Goal: Information Seeking & Learning: Compare options

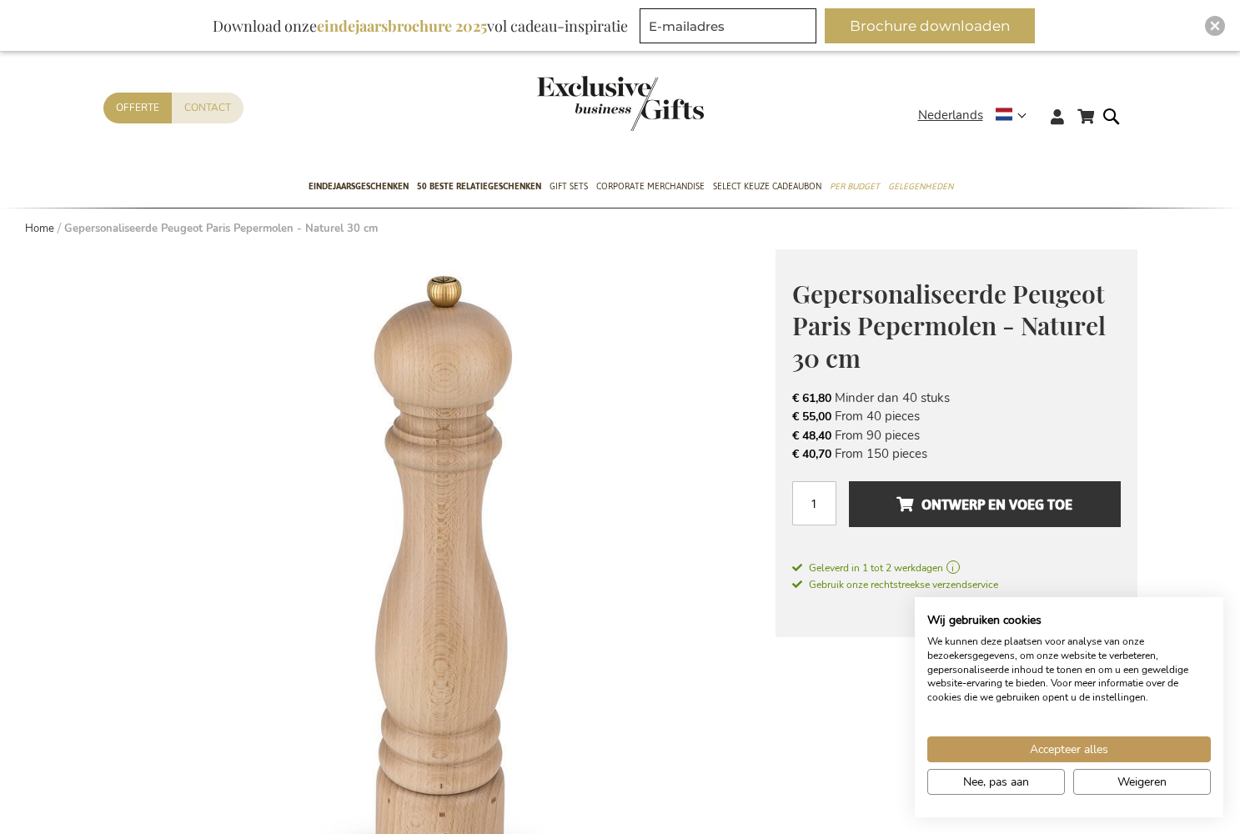
scroll to position [14, 0]
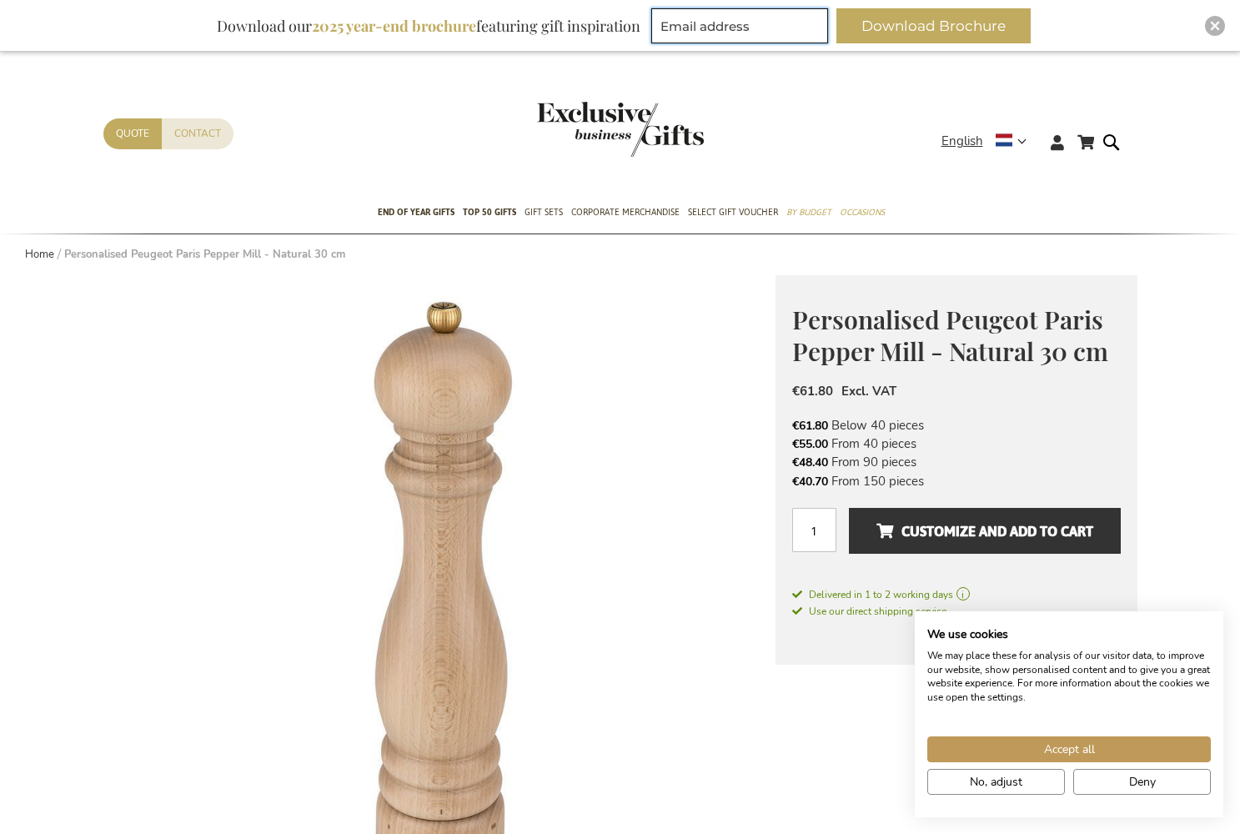
click at [761, 18] on input "Email address" at bounding box center [739, 25] width 177 height 35
click at [1111, 143] on form "Search Search" at bounding box center [1115, 156] width 17 height 48
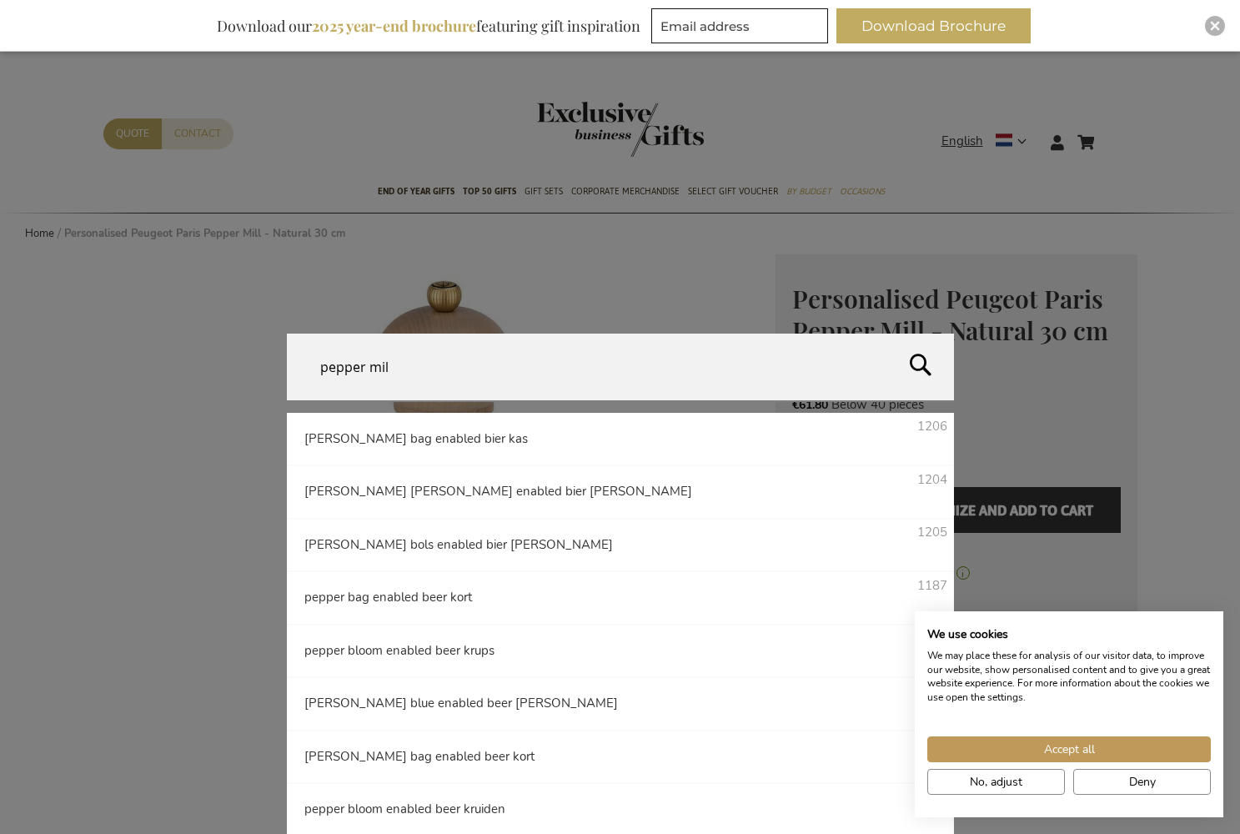
type input "pepper mill"
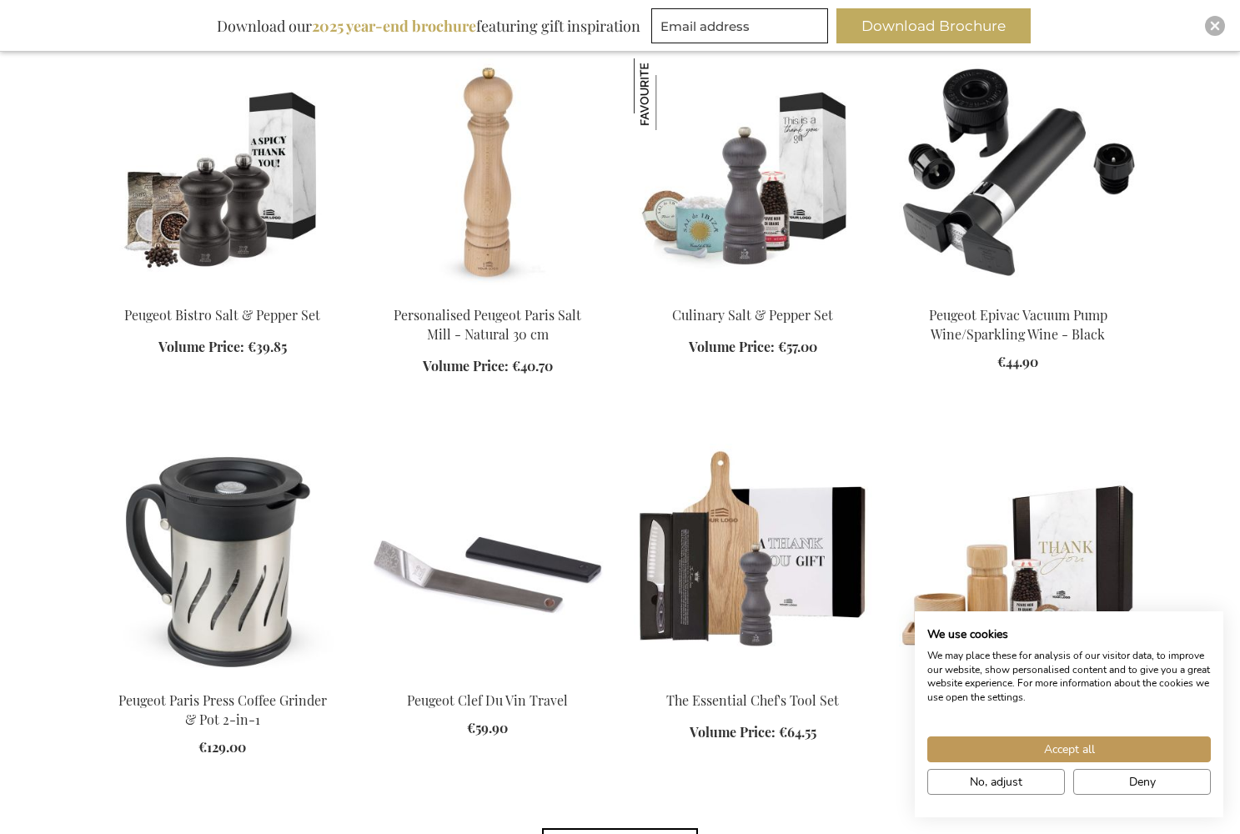
scroll to position [1010, 0]
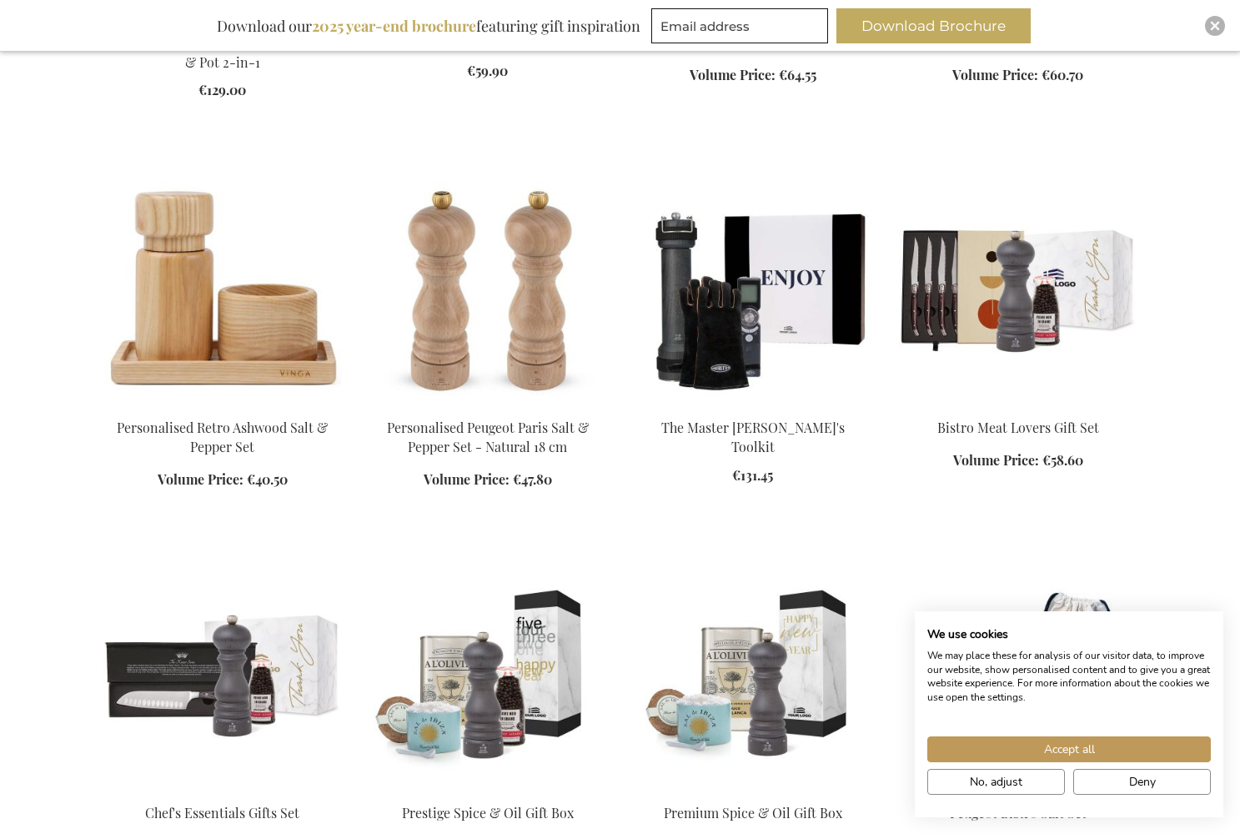
scroll to position [1665, 0]
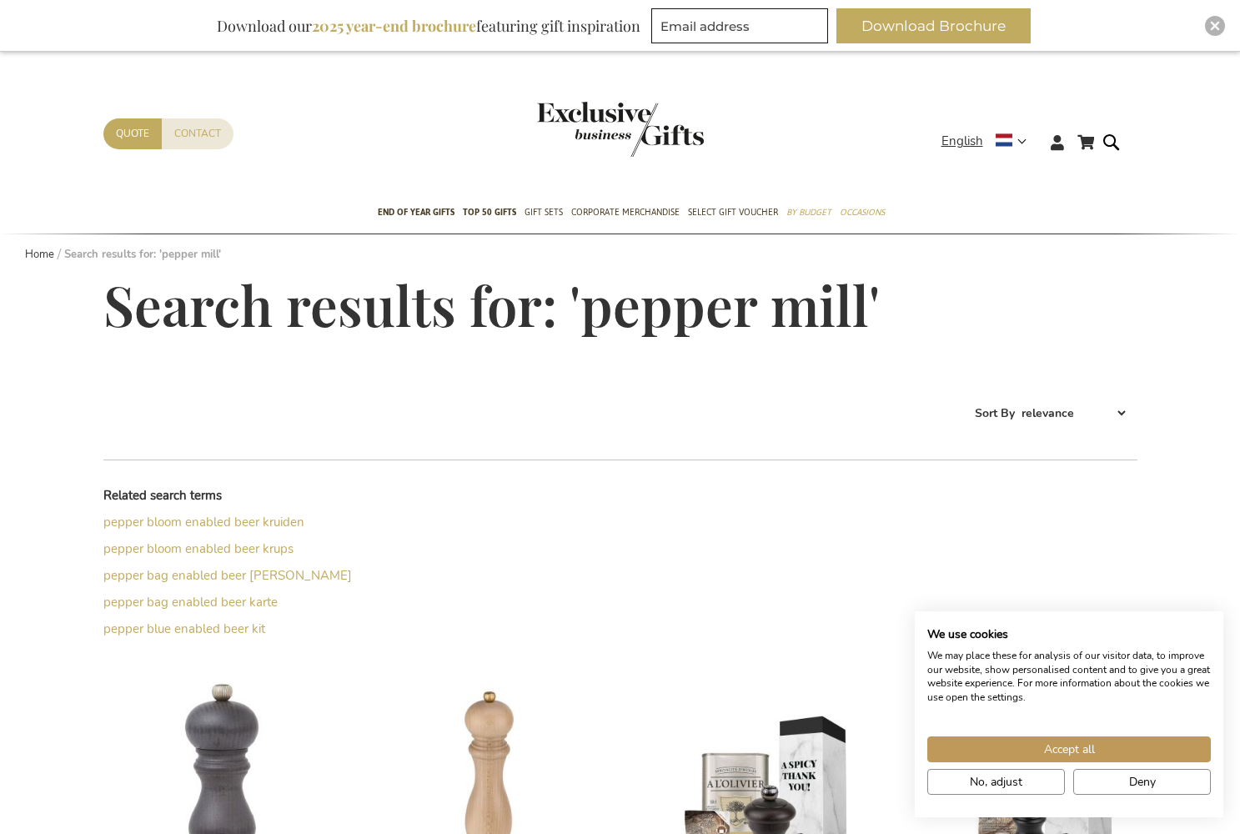
scroll to position [-1, 0]
click at [432, 214] on span "End of year gifts" at bounding box center [416, 212] width 77 height 18
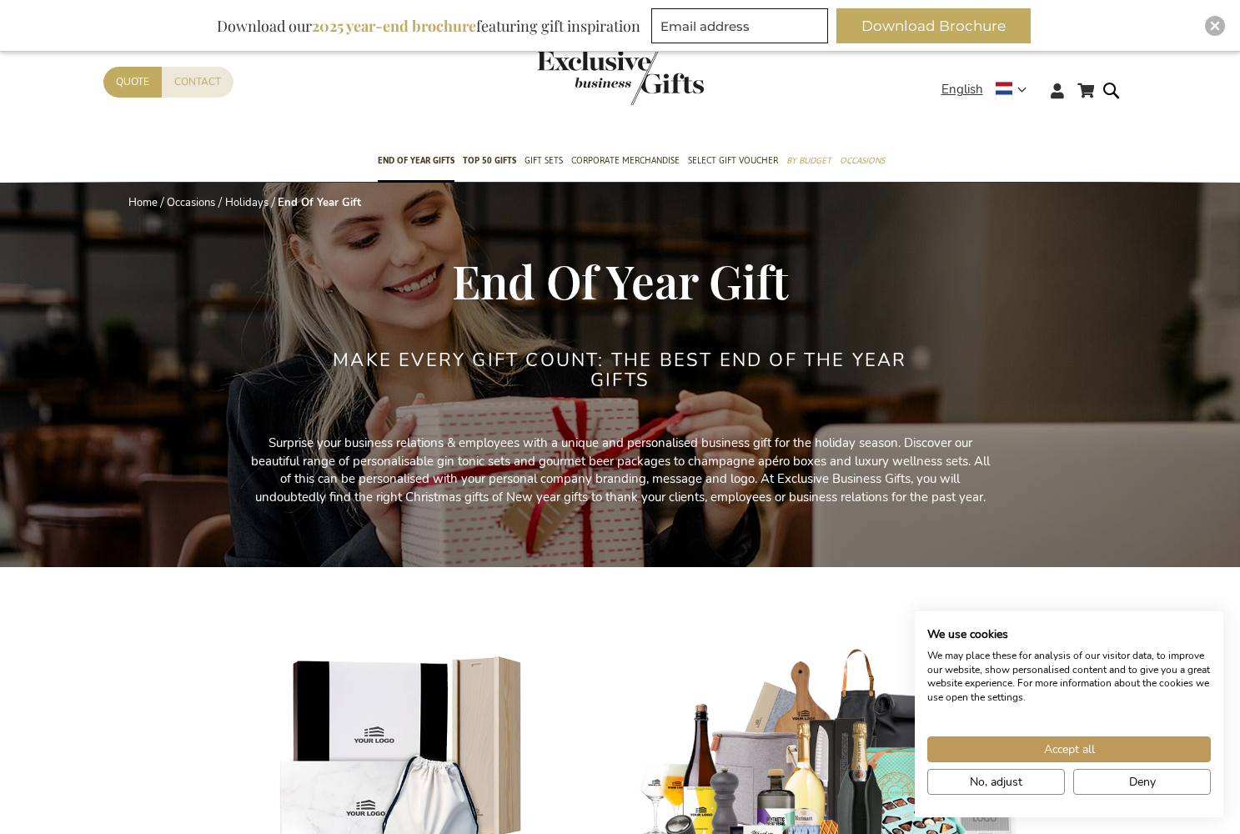
scroll to position [-1, 0]
click at [492, 156] on span "TOP 50 Gifts" at bounding box center [489, 161] width 53 height 18
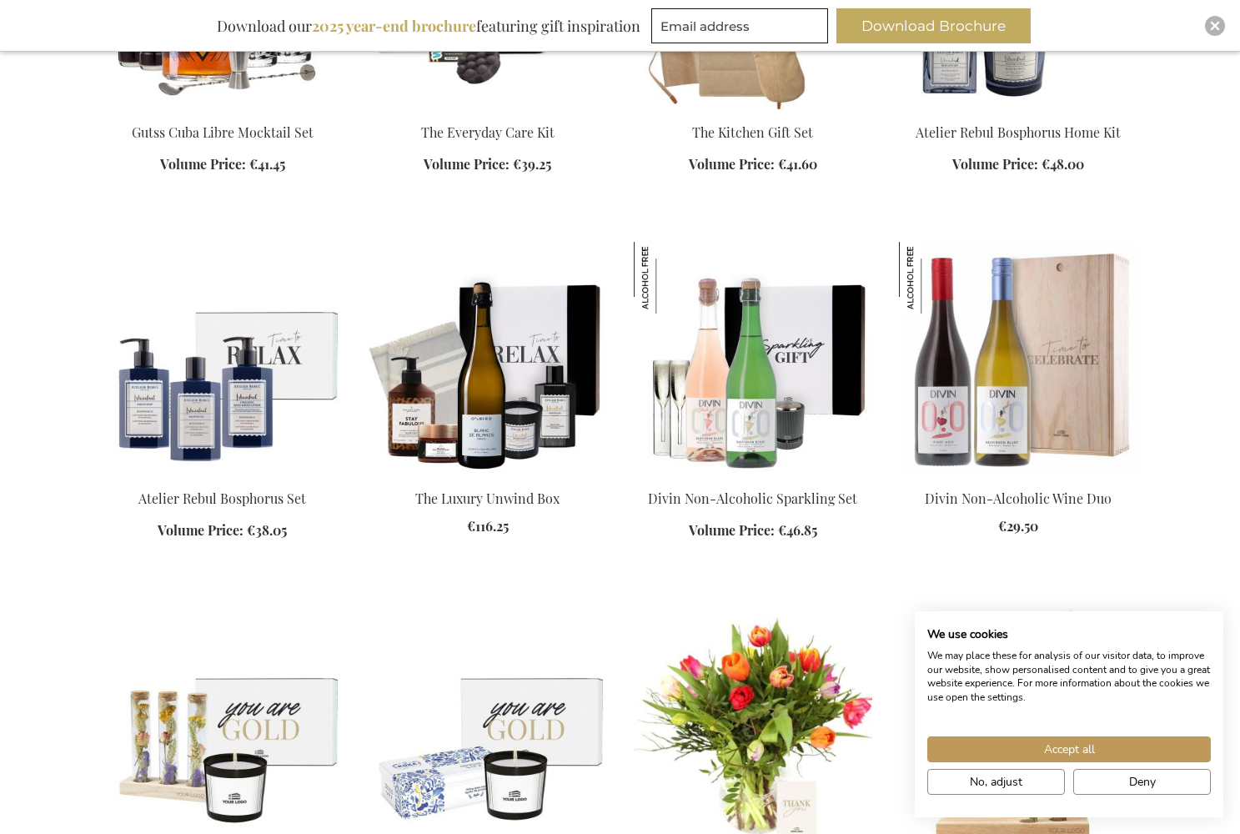
scroll to position [1986, 0]
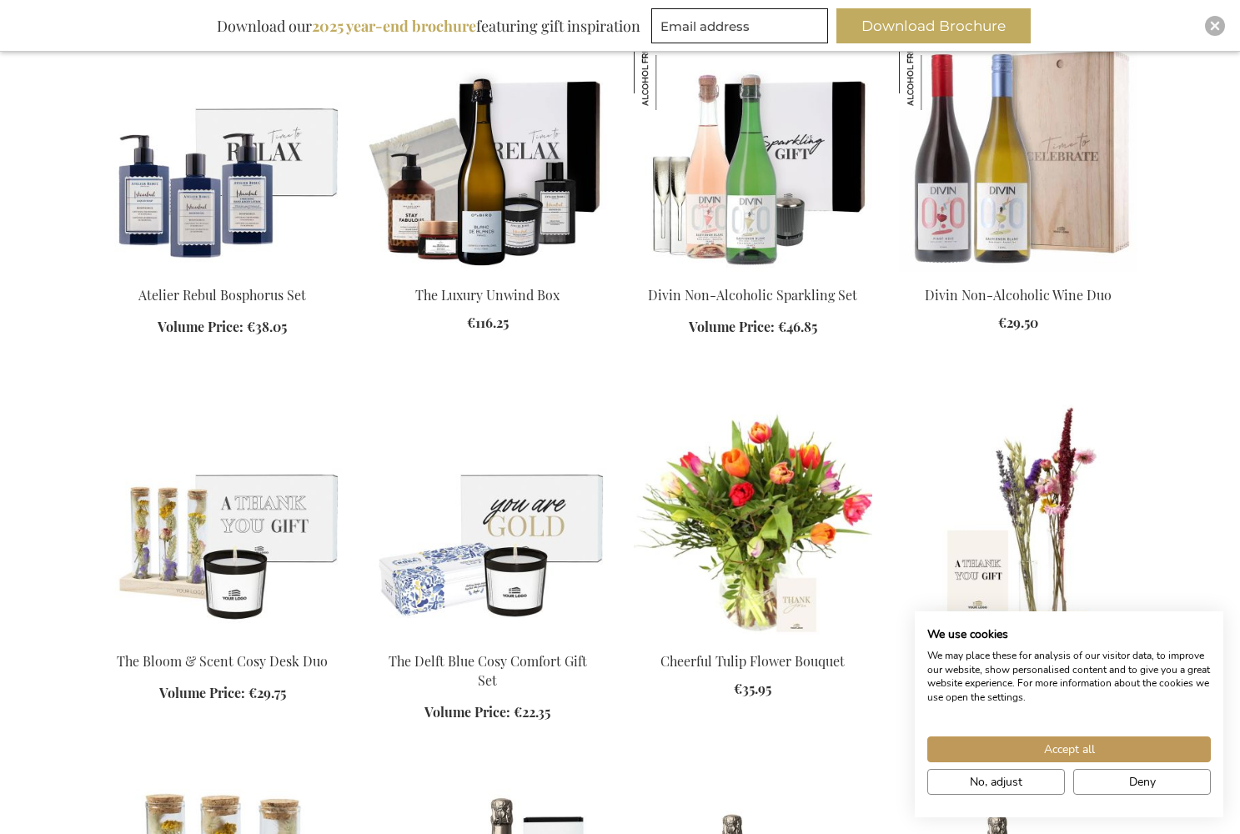
scroll to position [2093, 0]
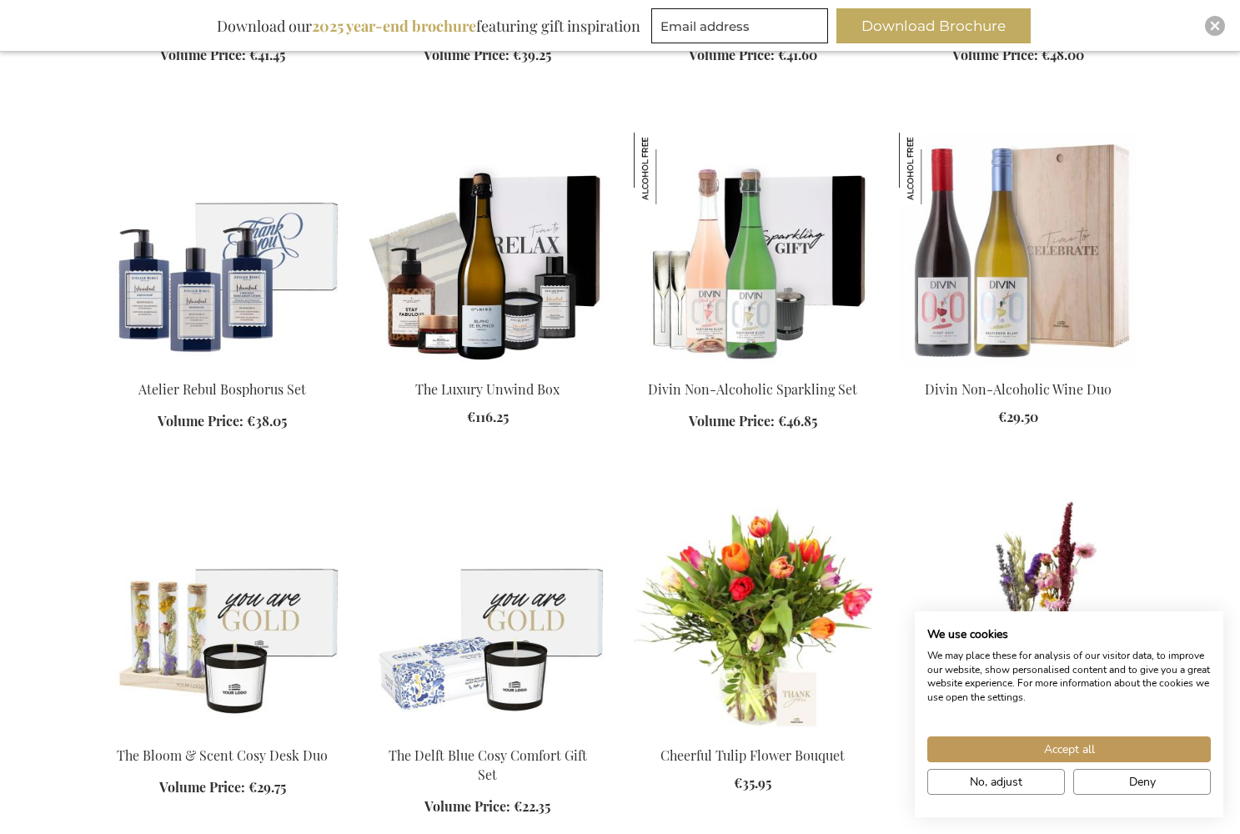
click at [248, 263] on img at bounding box center [222, 249] width 238 height 233
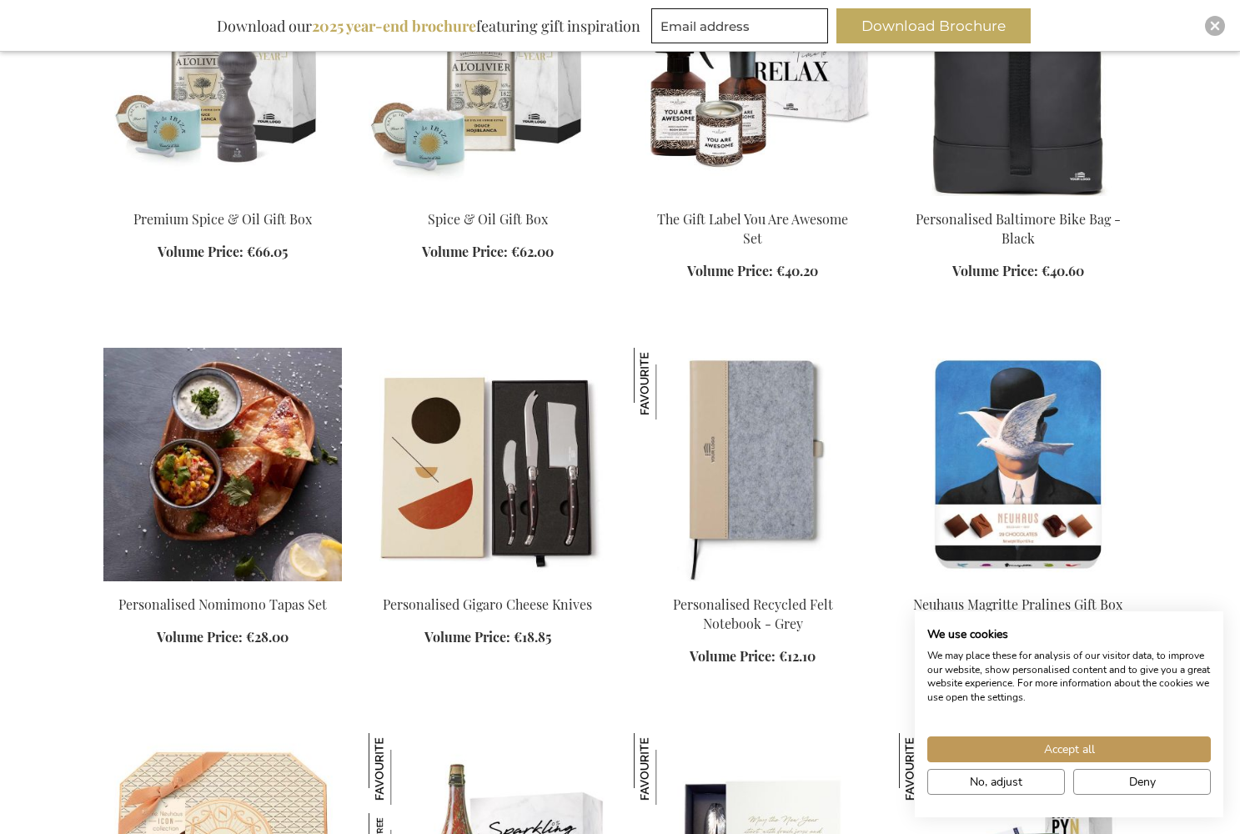
scroll to position [5840, 0]
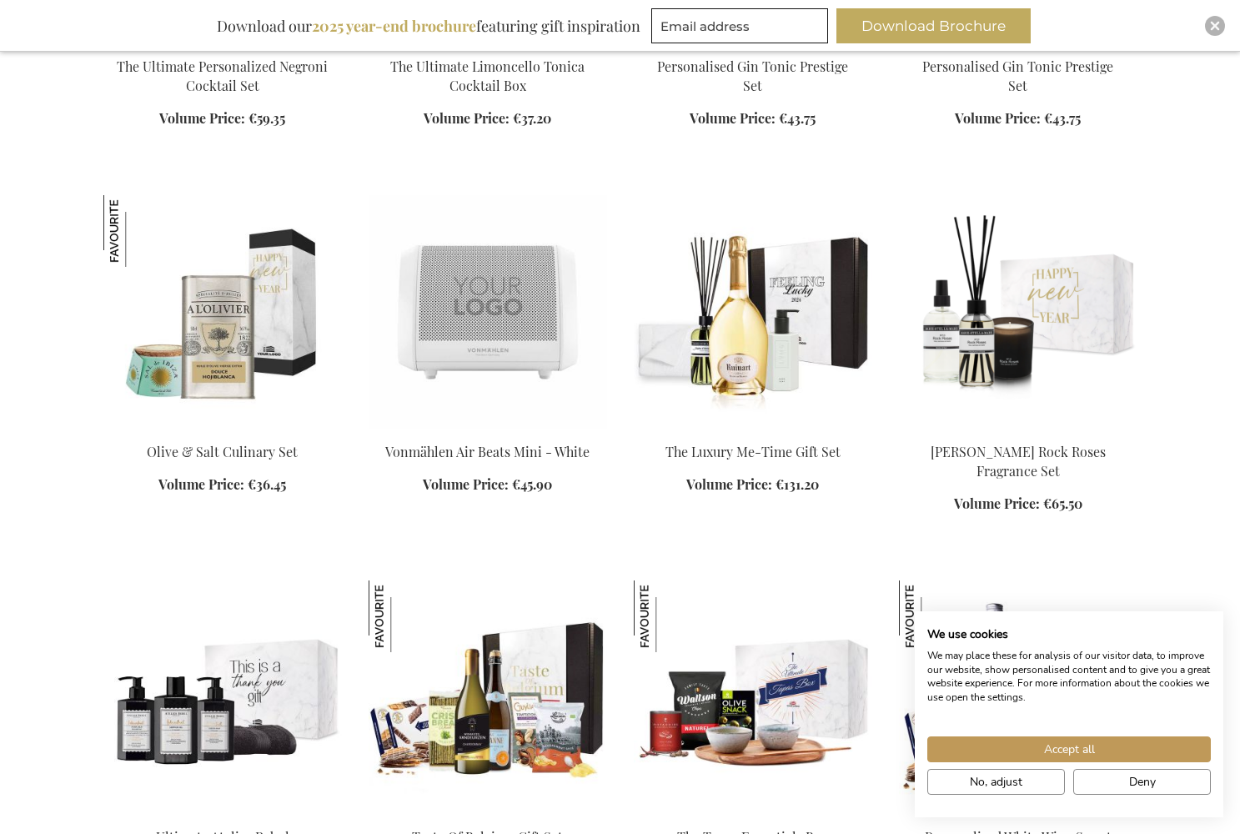
scroll to position [8275, 0]
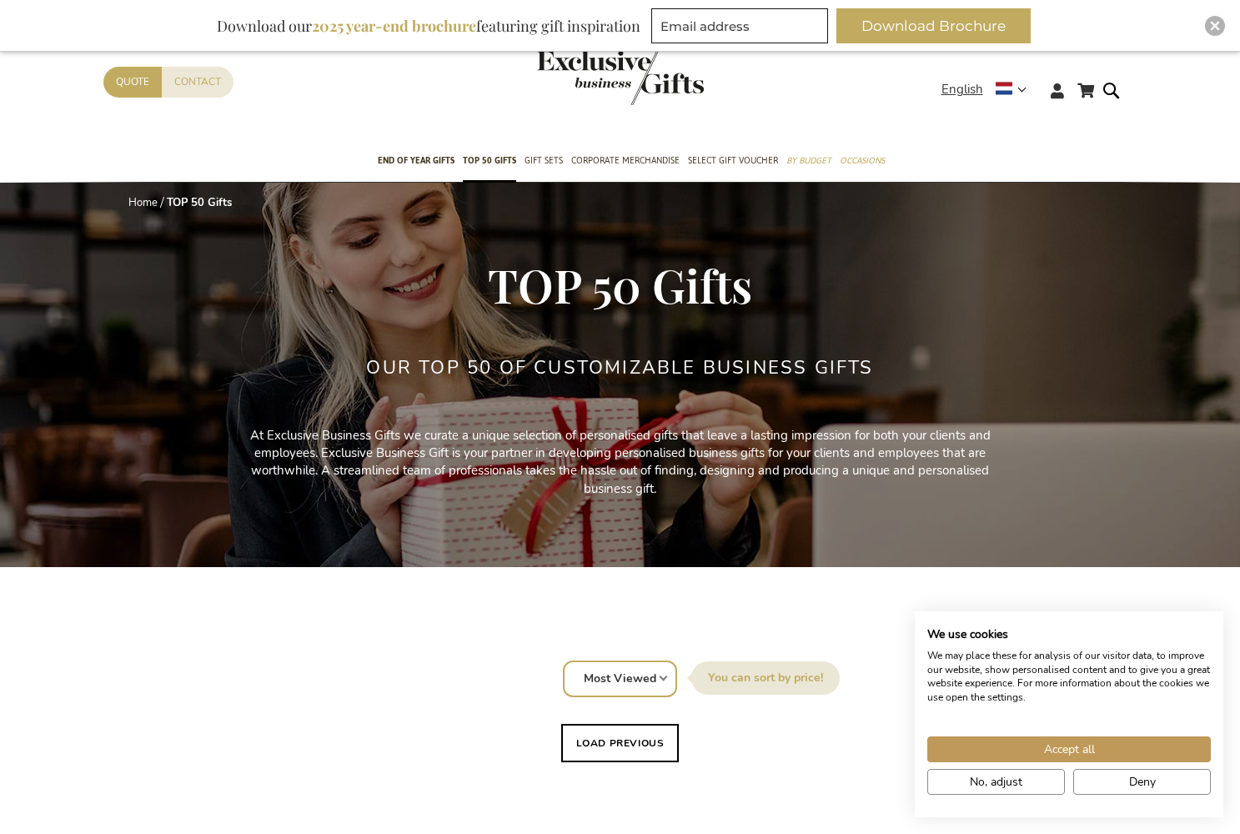
scroll to position [-2, 0]
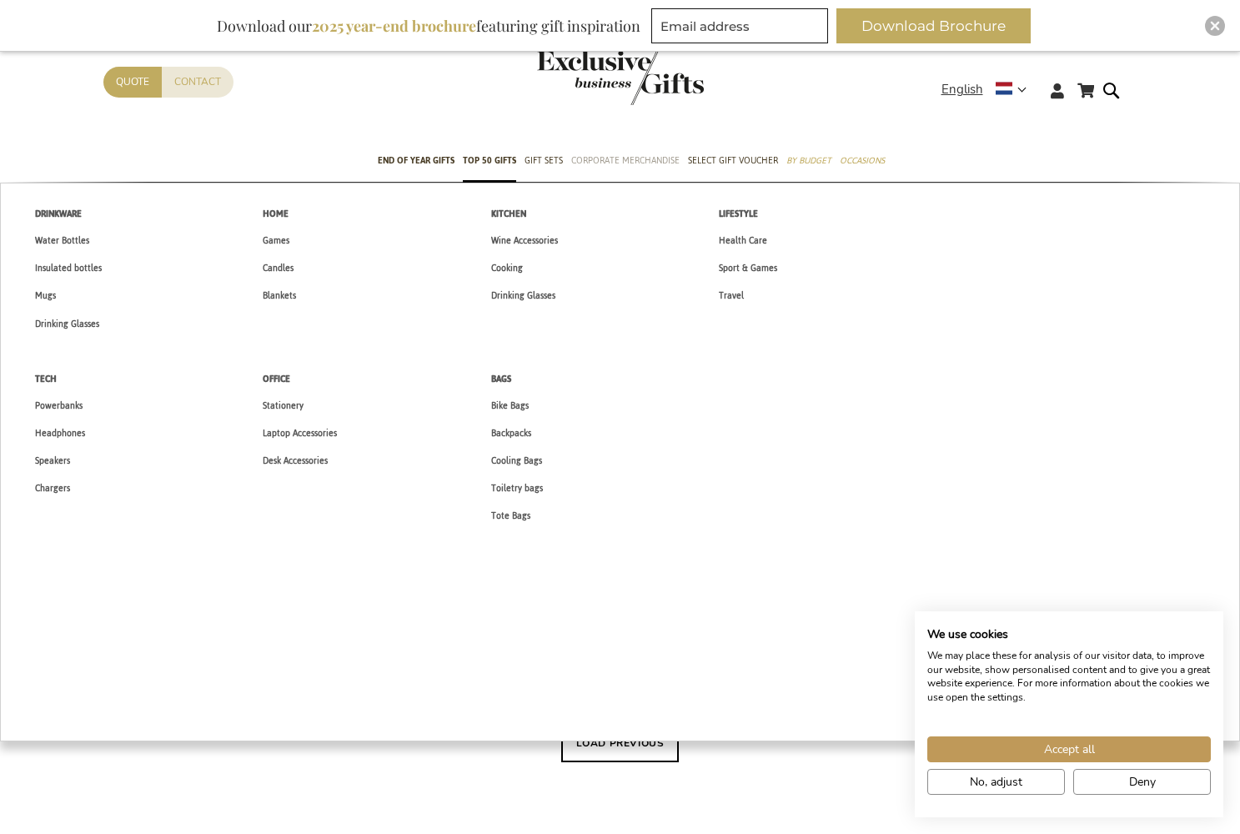
click at [625, 163] on span "Corporate Merchandise" at bounding box center [625, 161] width 108 height 18
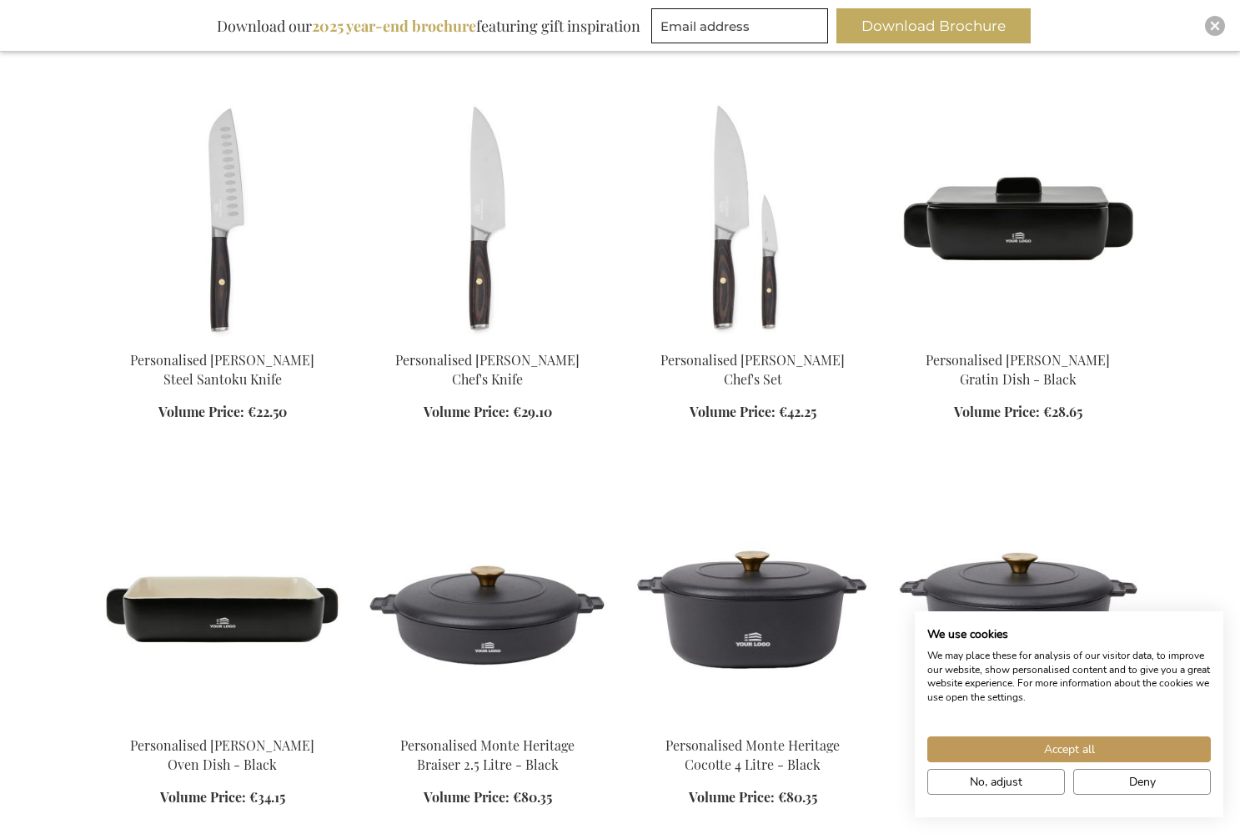
scroll to position [2963, 0]
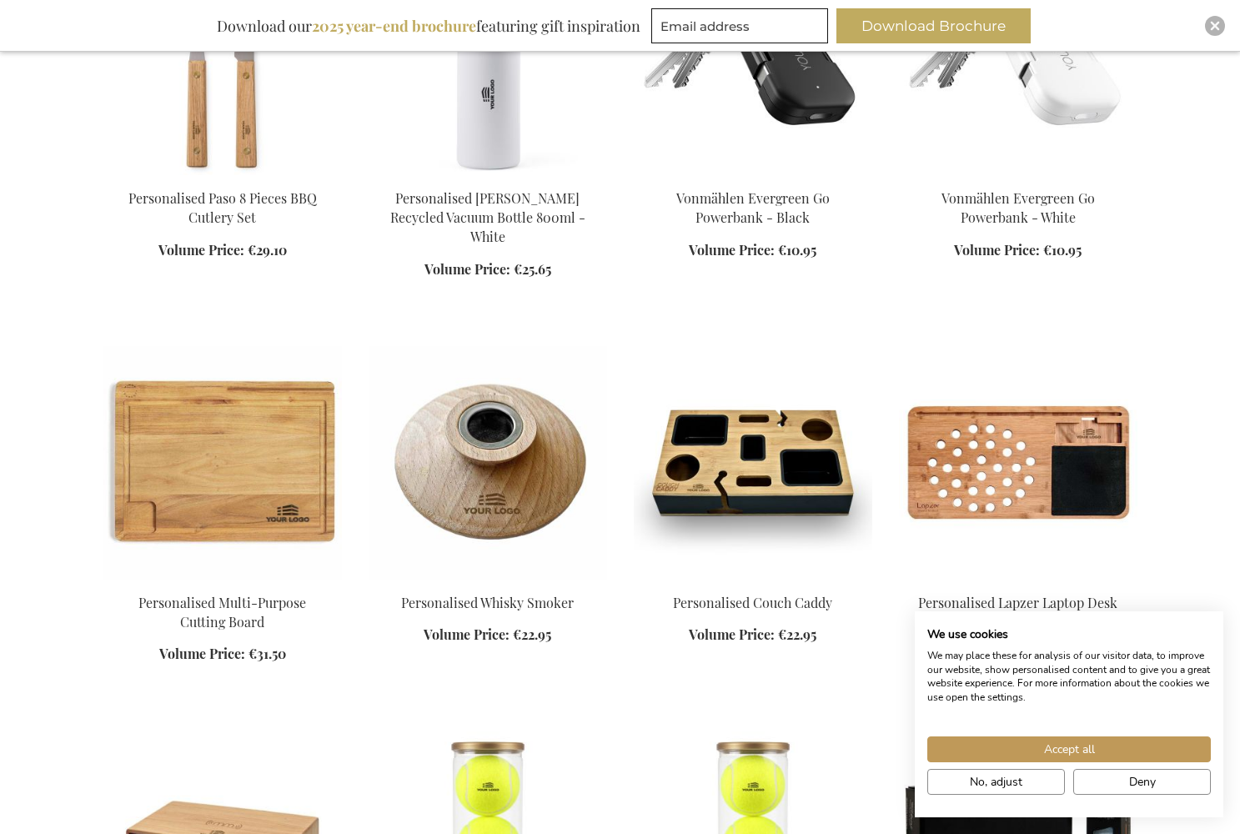
scroll to position [3880, 0]
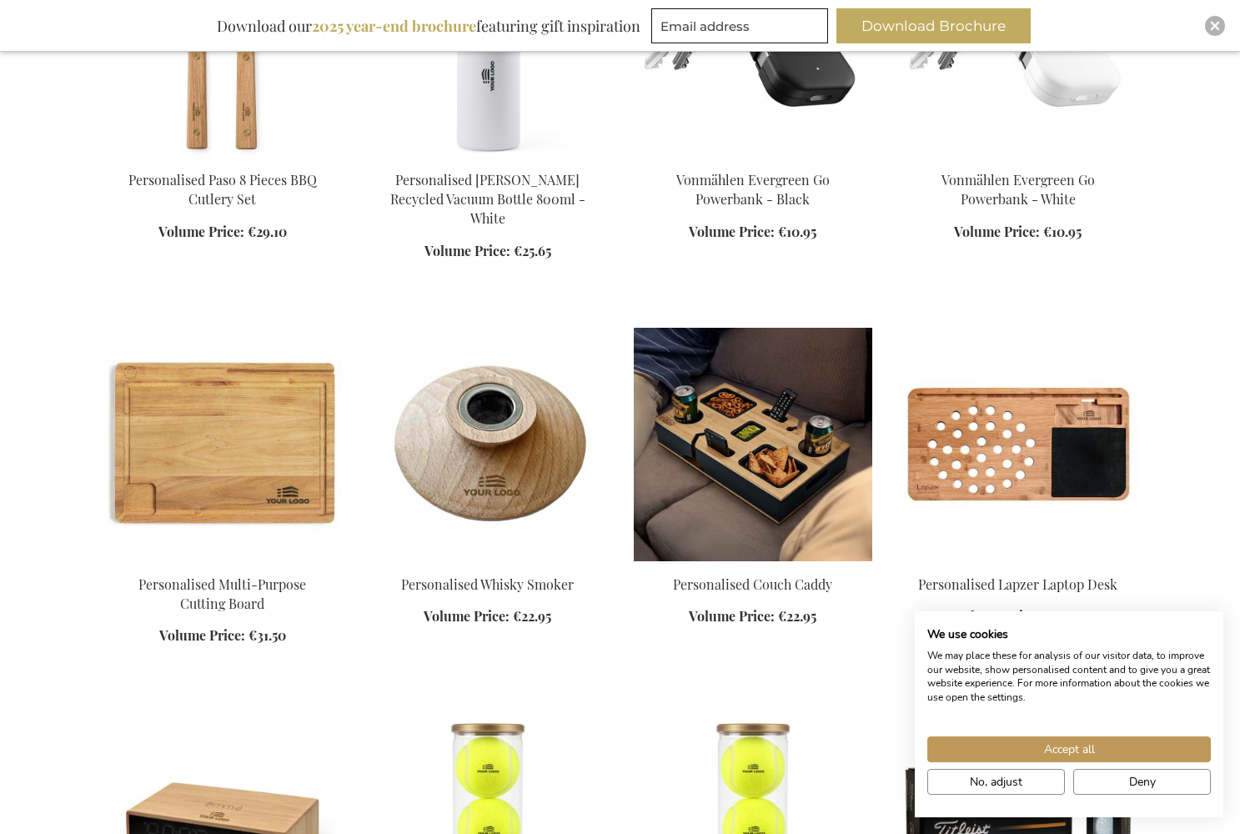
click at [751, 429] on img at bounding box center [753, 444] width 238 height 233
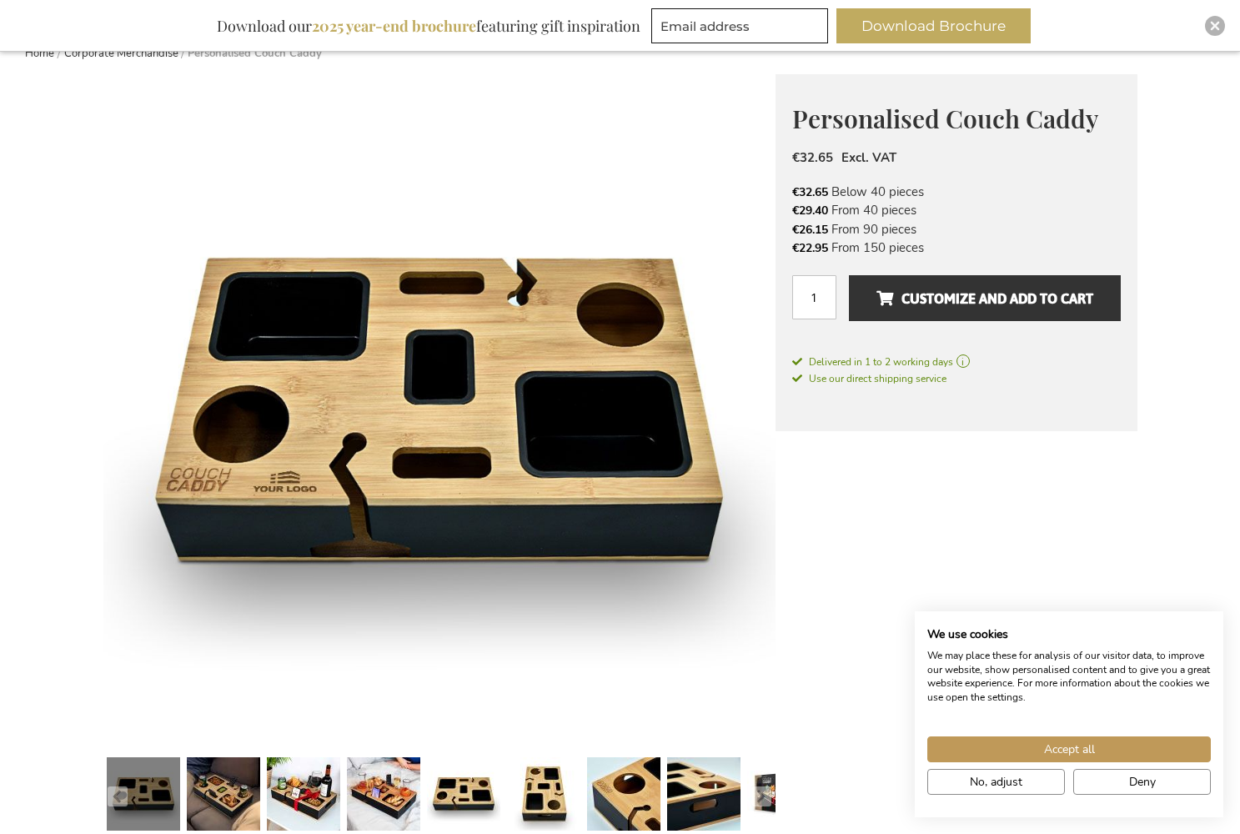
scroll to position [220, 0]
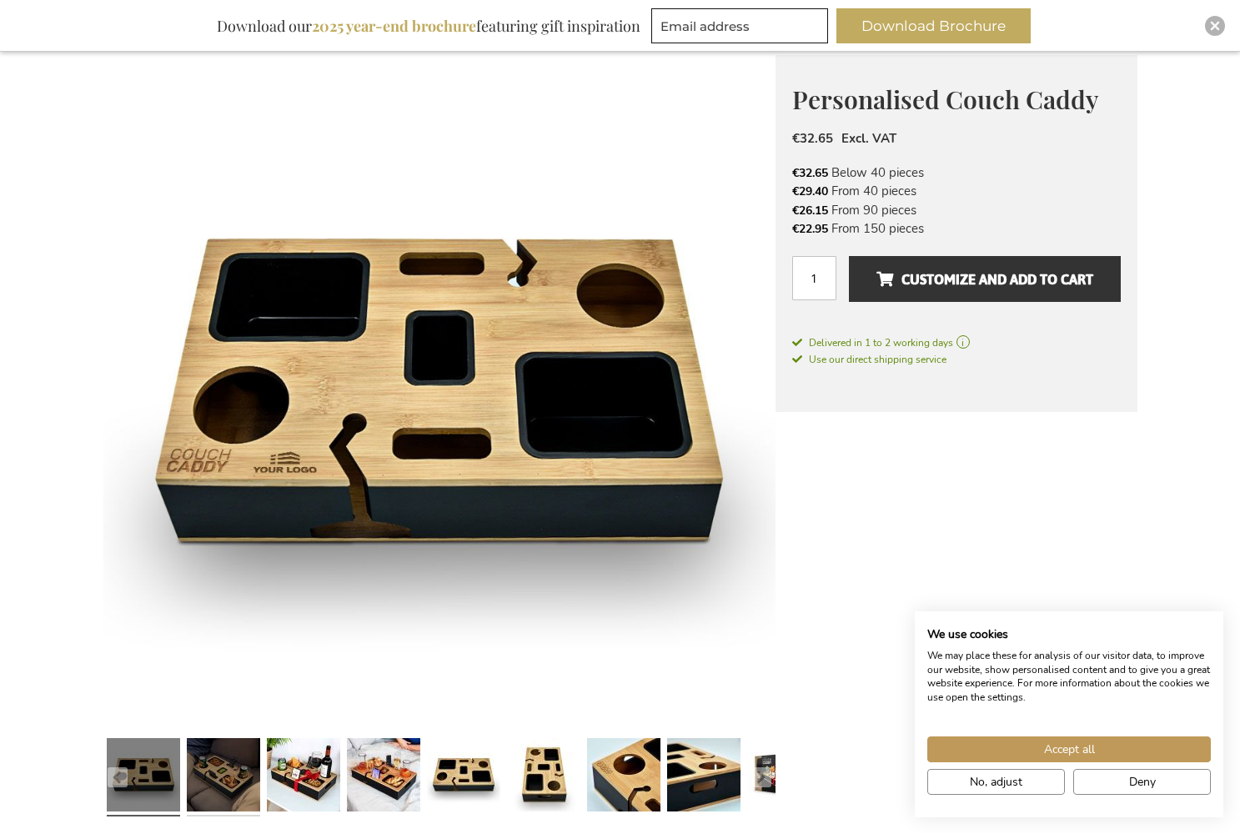
click at [243, 786] on link at bounding box center [223, 777] width 73 height 92
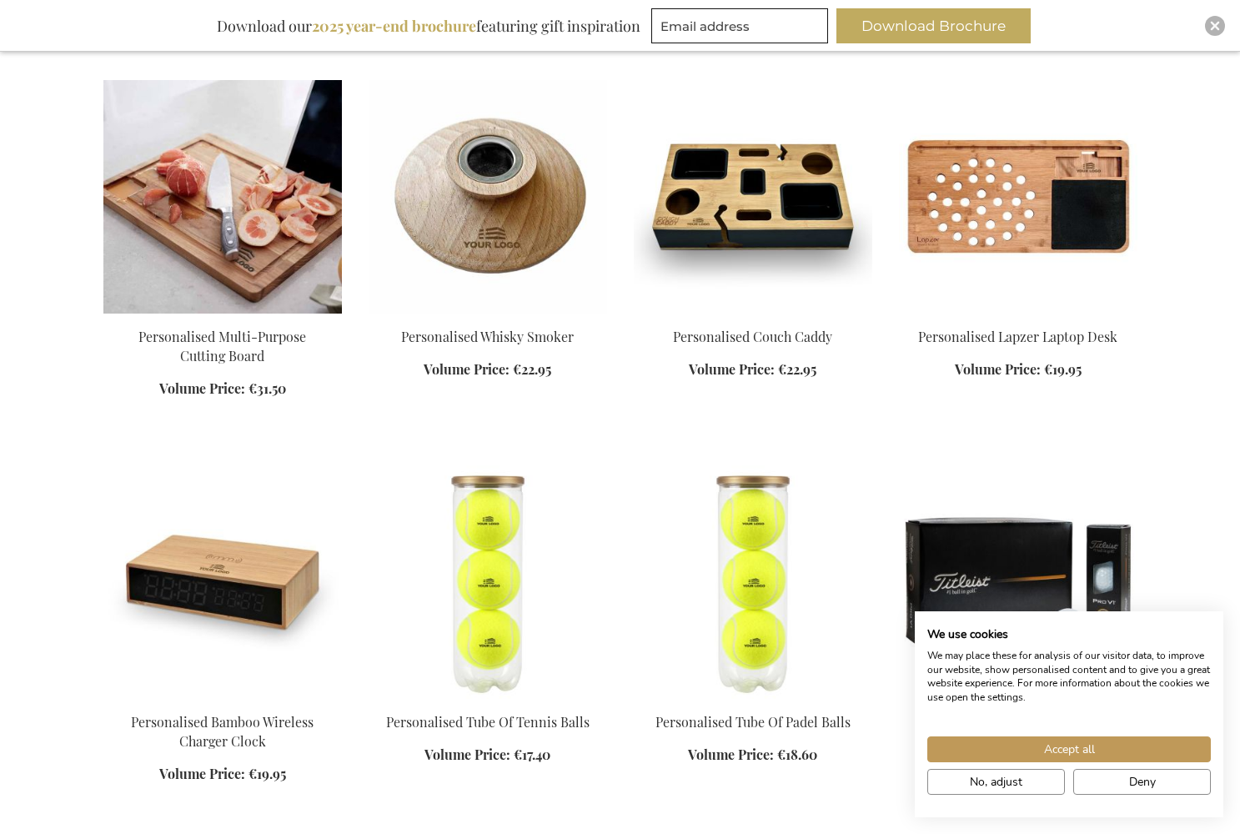
scroll to position [767, 0]
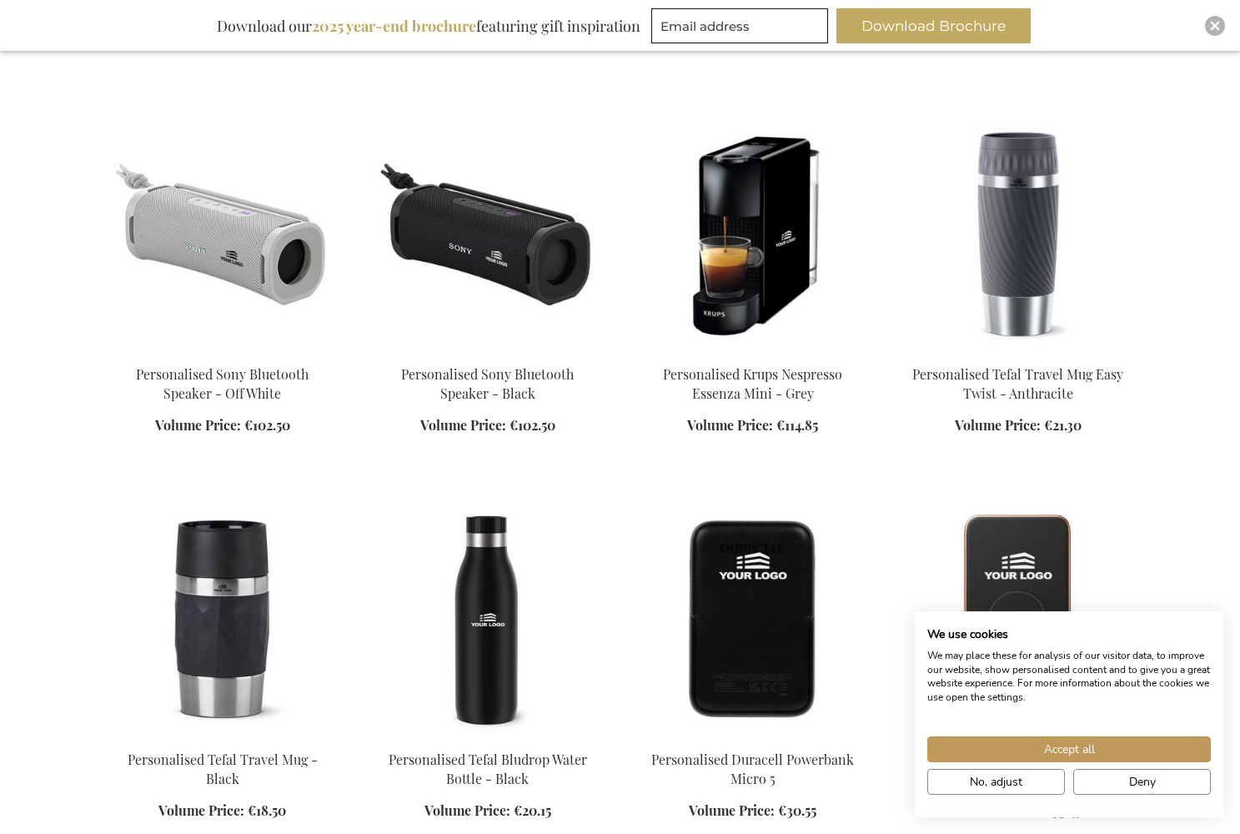
scroll to position [4198, 0]
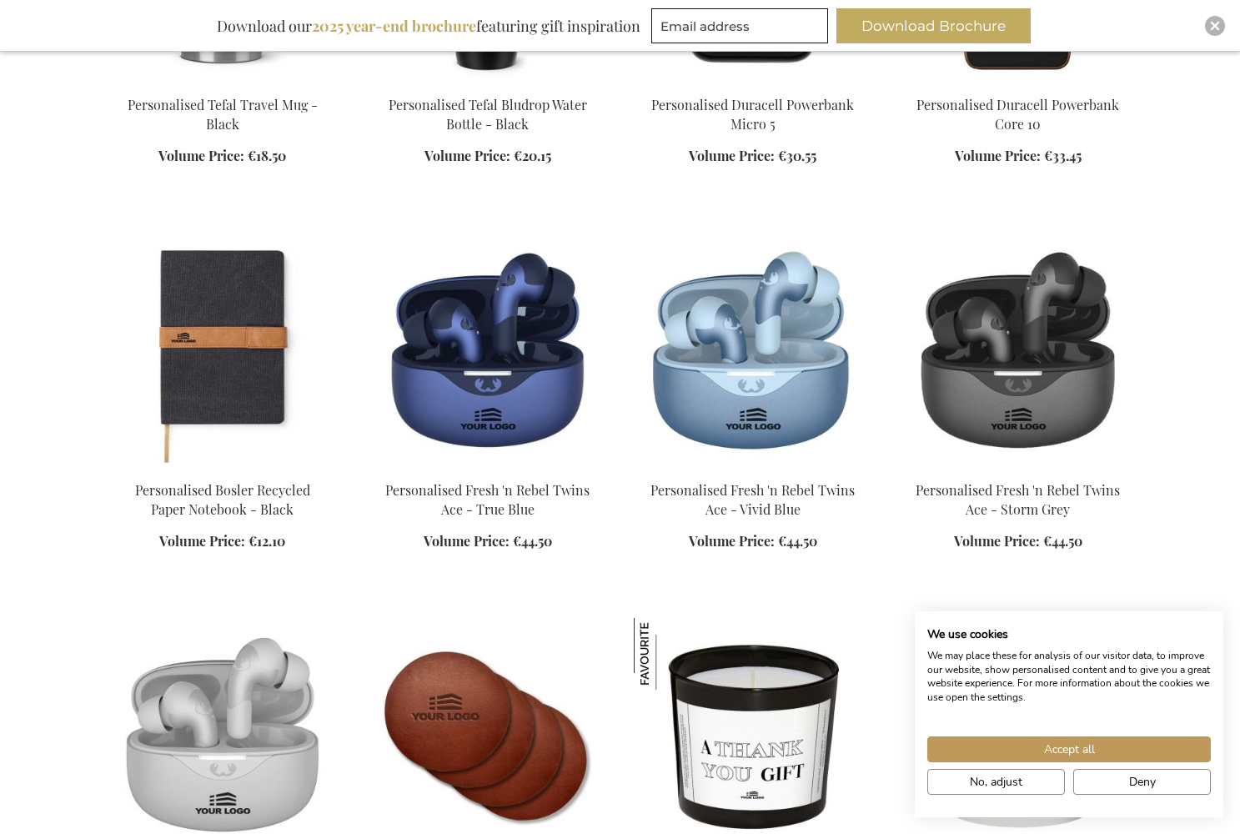
scroll to position [4855, 0]
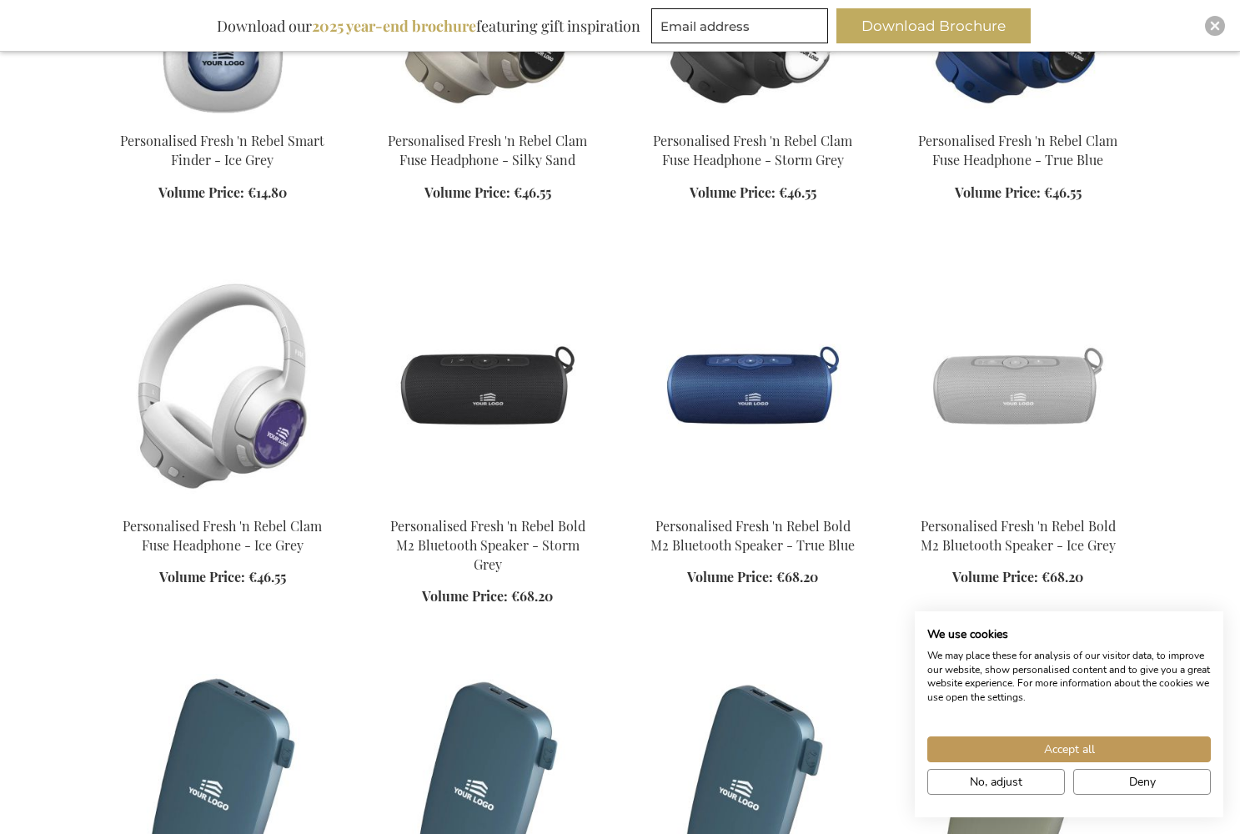
scroll to position [6355, 0]
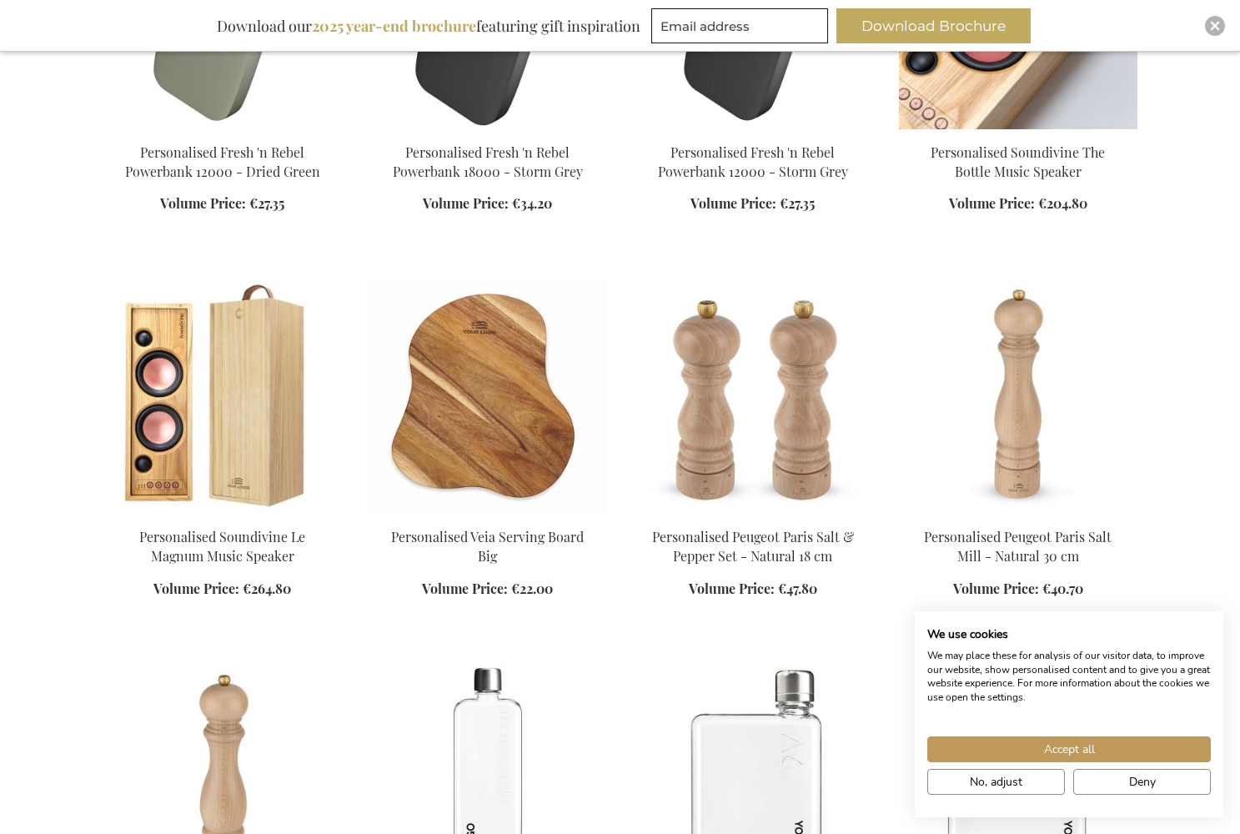
scroll to position [7521, 0]
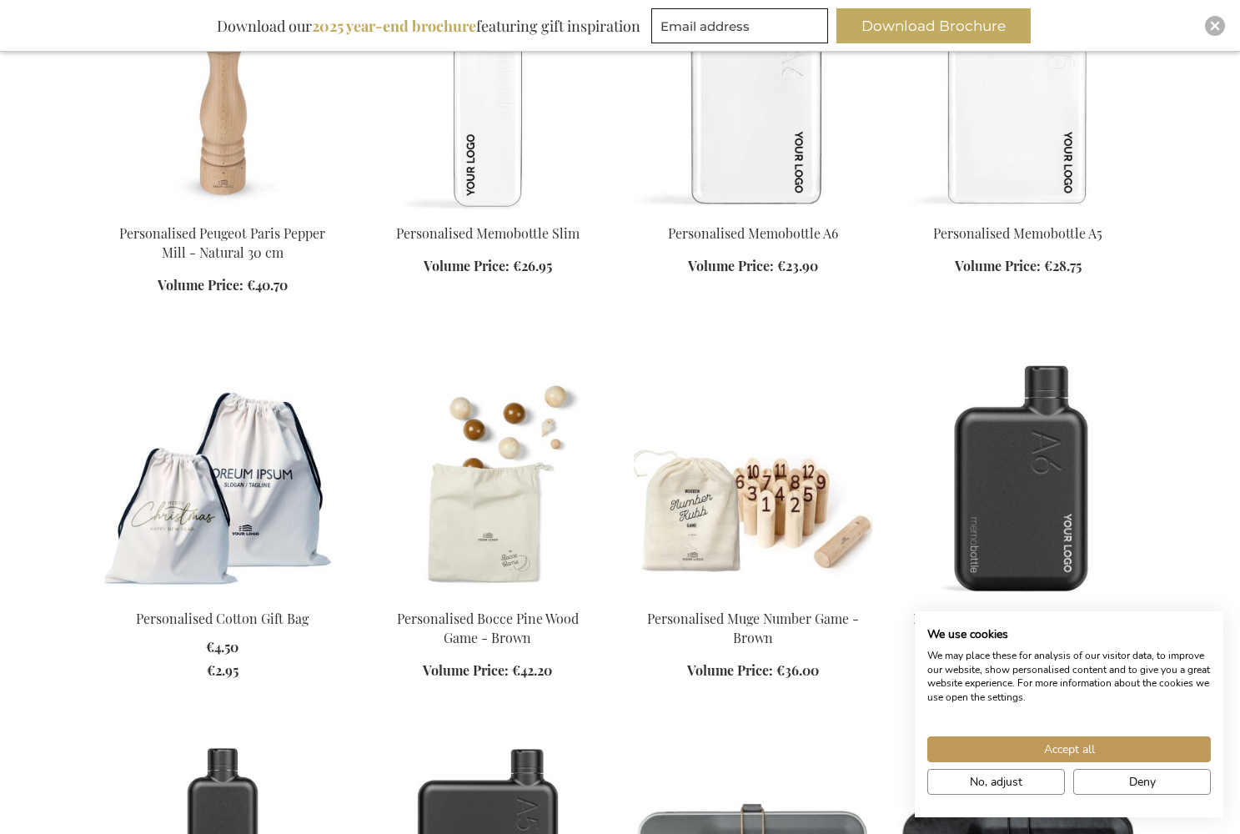
scroll to position [8209, 0]
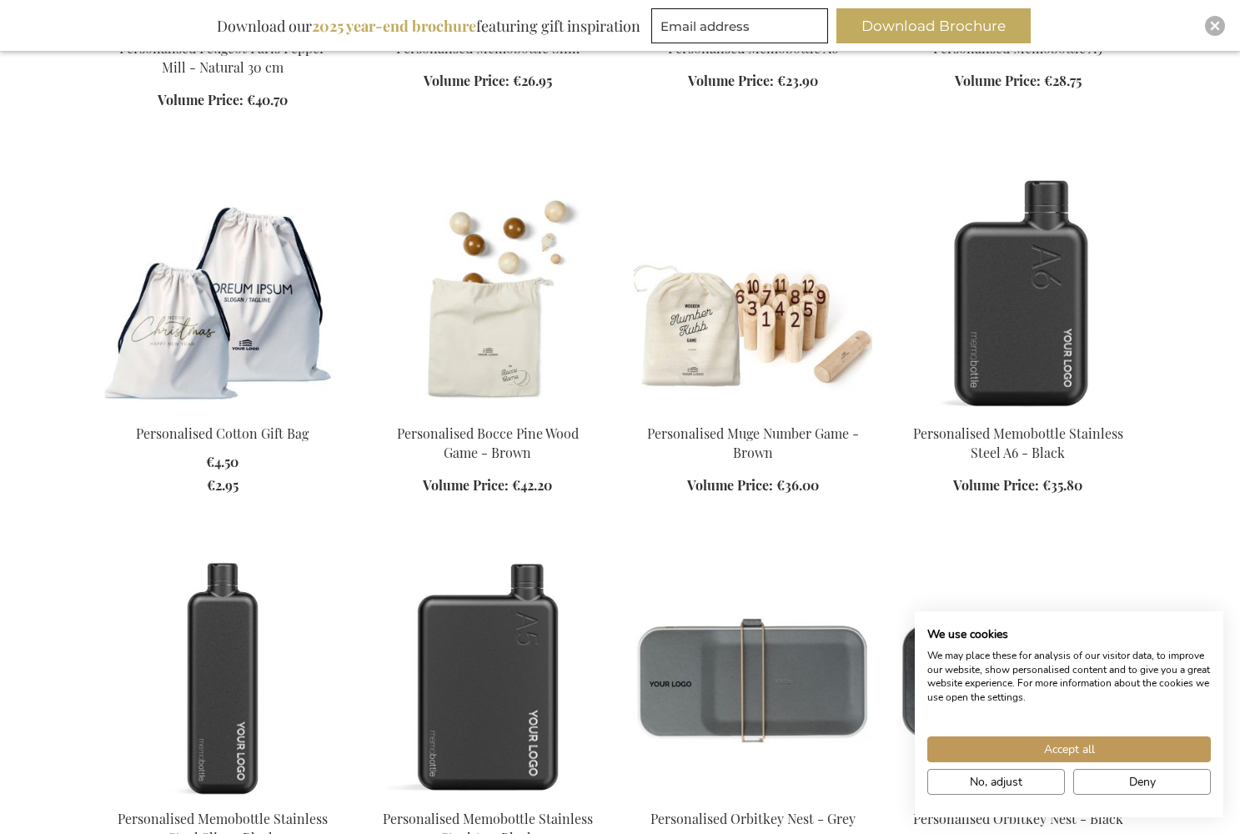
scroll to position [8369, 0]
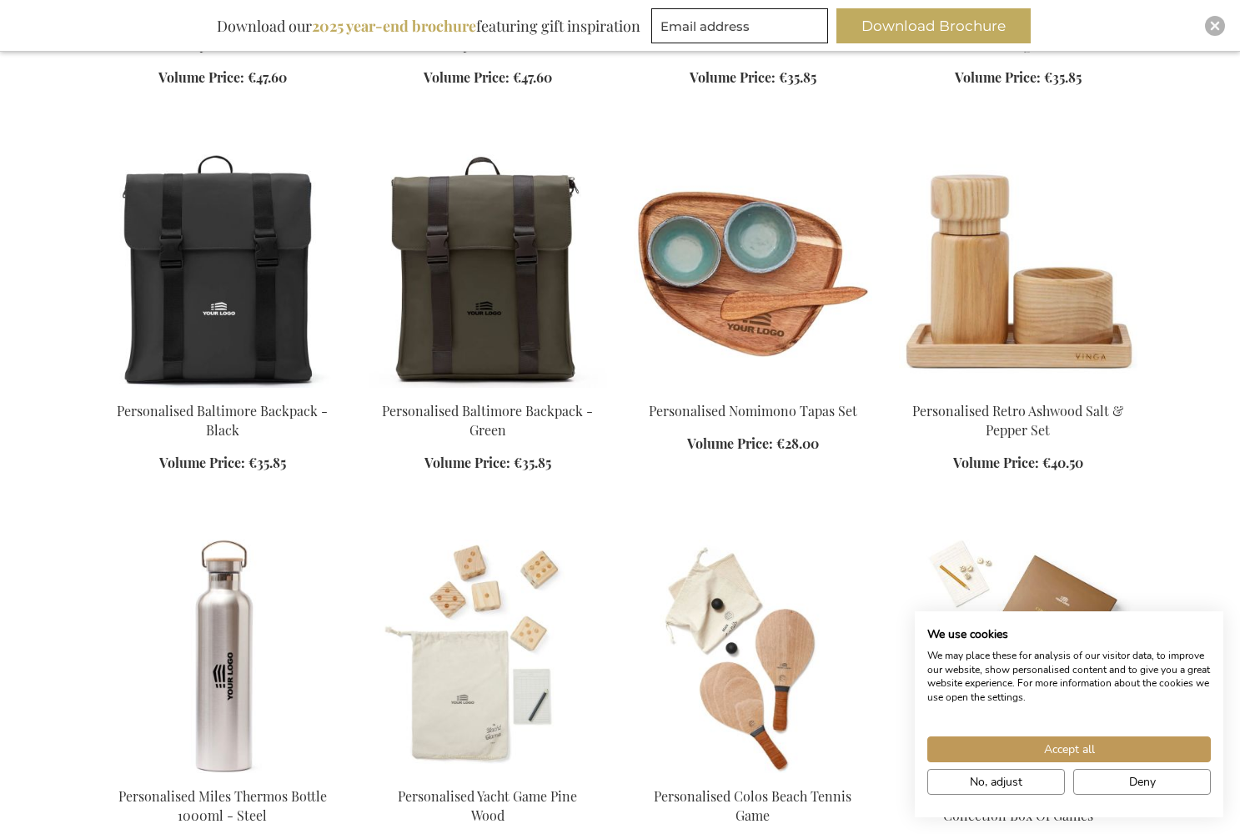
scroll to position [13107, 0]
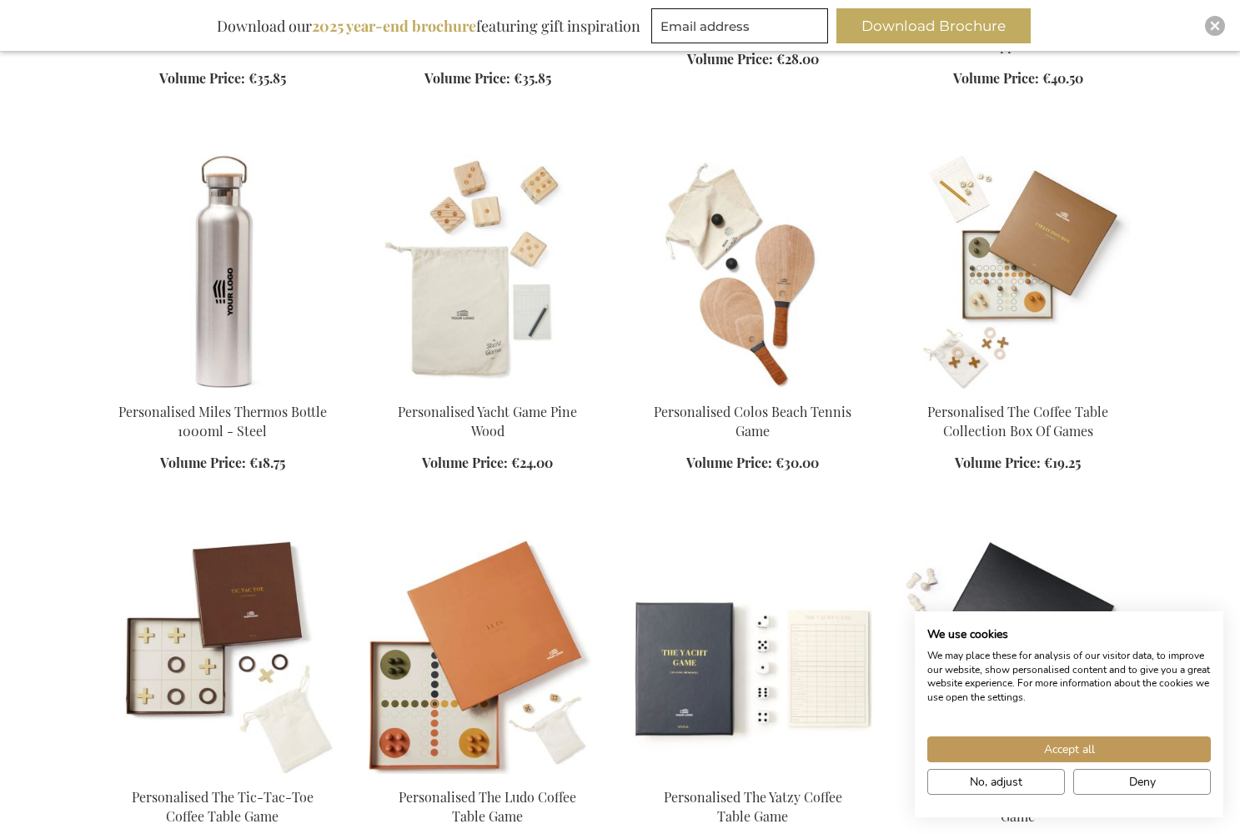
scroll to position [13494, 0]
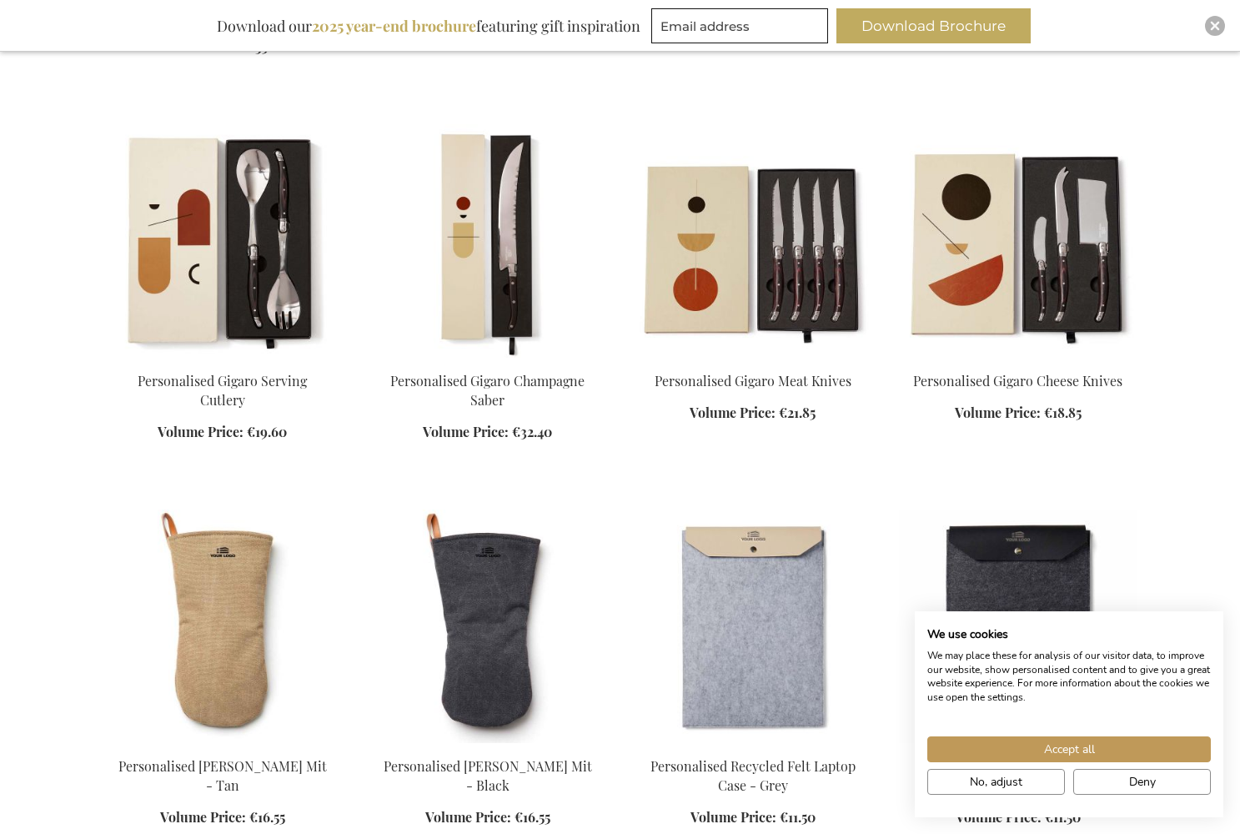
scroll to position [18528, 0]
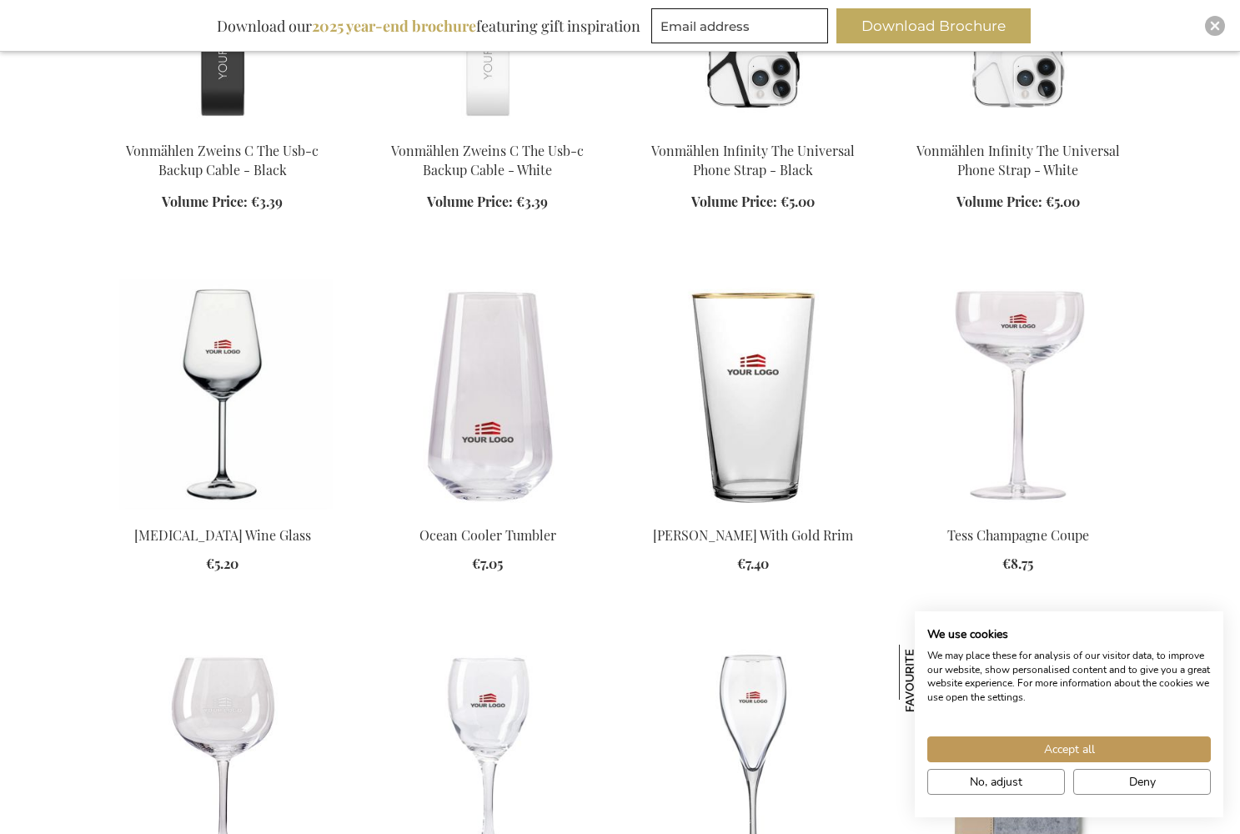
scroll to position [21450, 0]
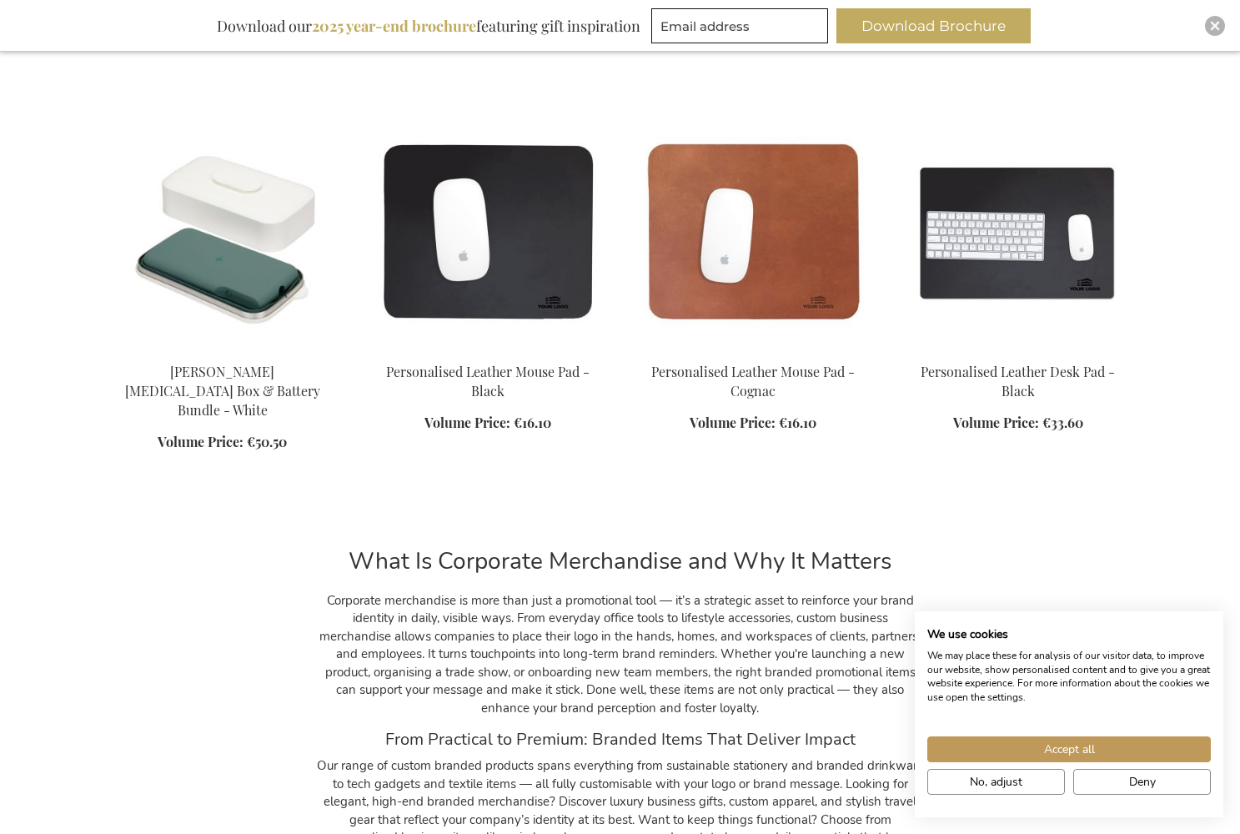
scroll to position [25442, 0]
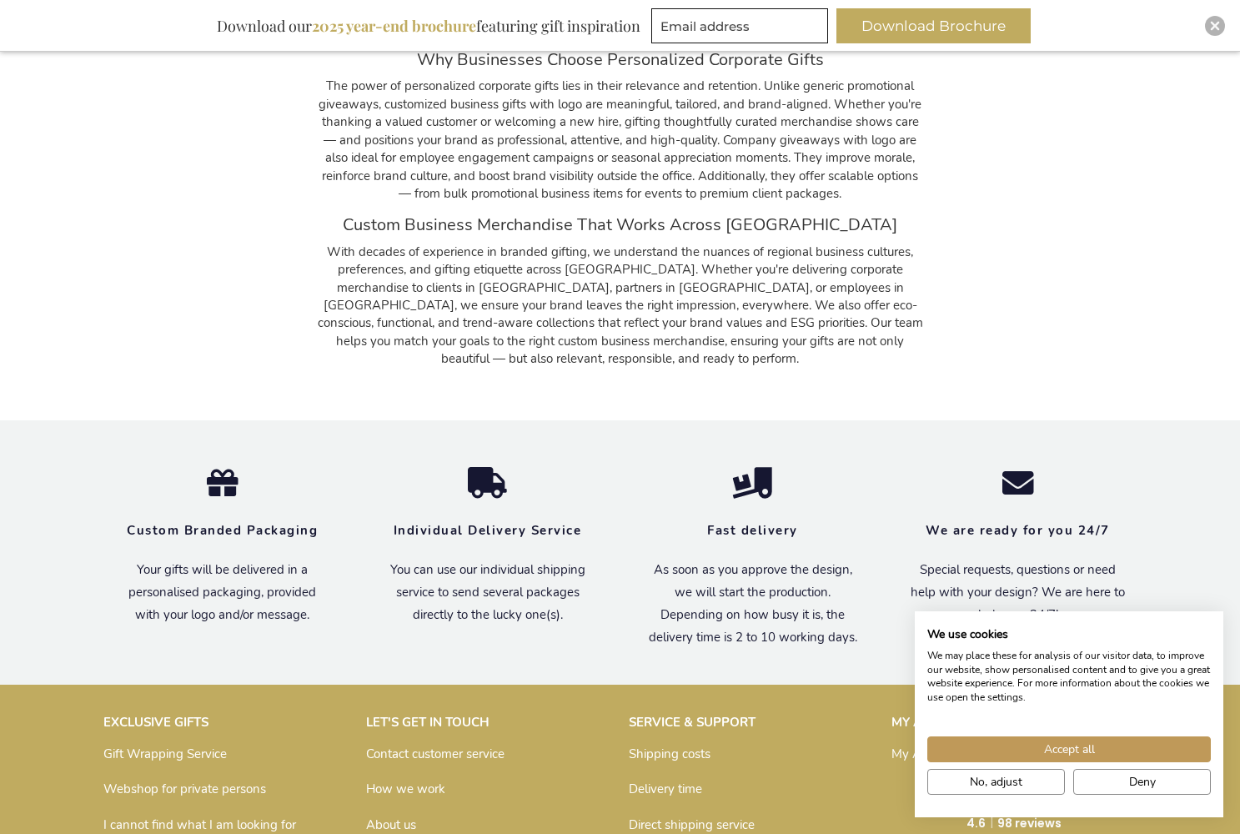
scroll to position [26288, 0]
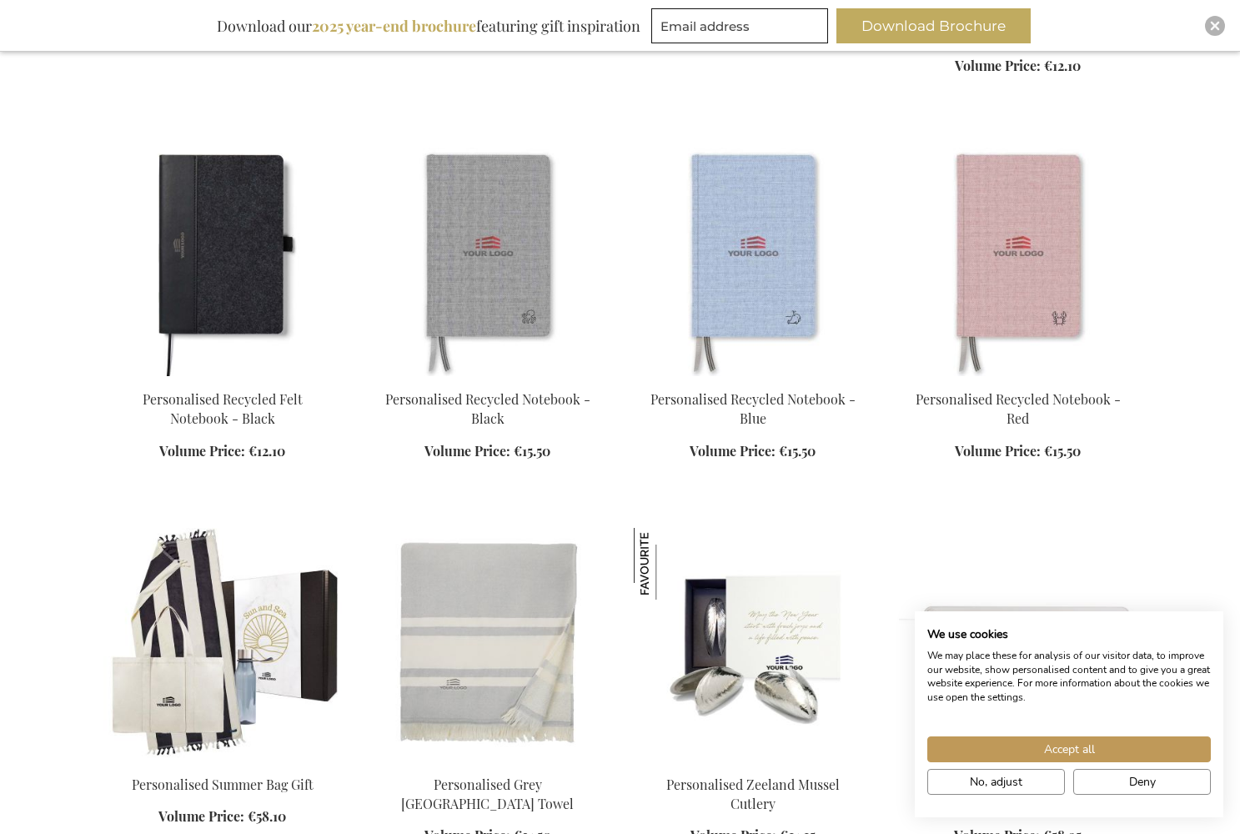
scroll to position [22335, 0]
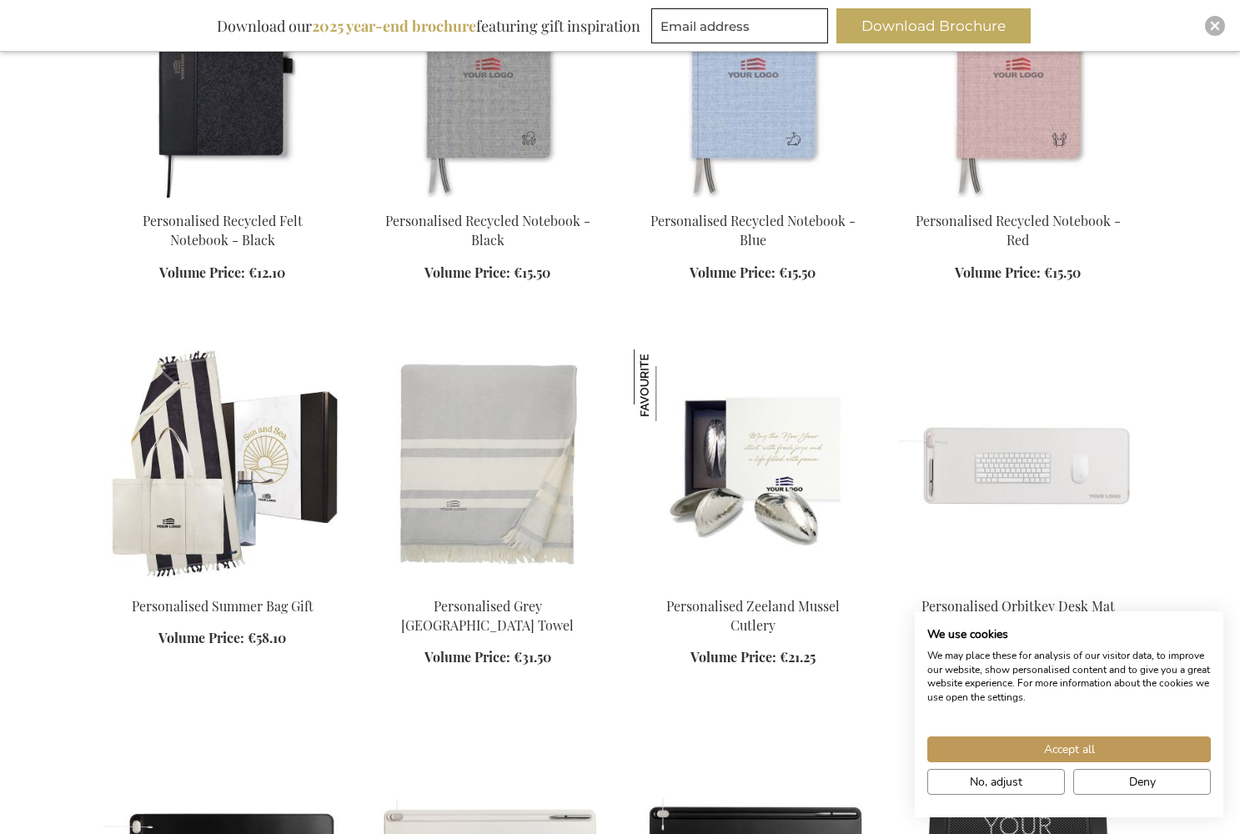
scroll to position [22519, 0]
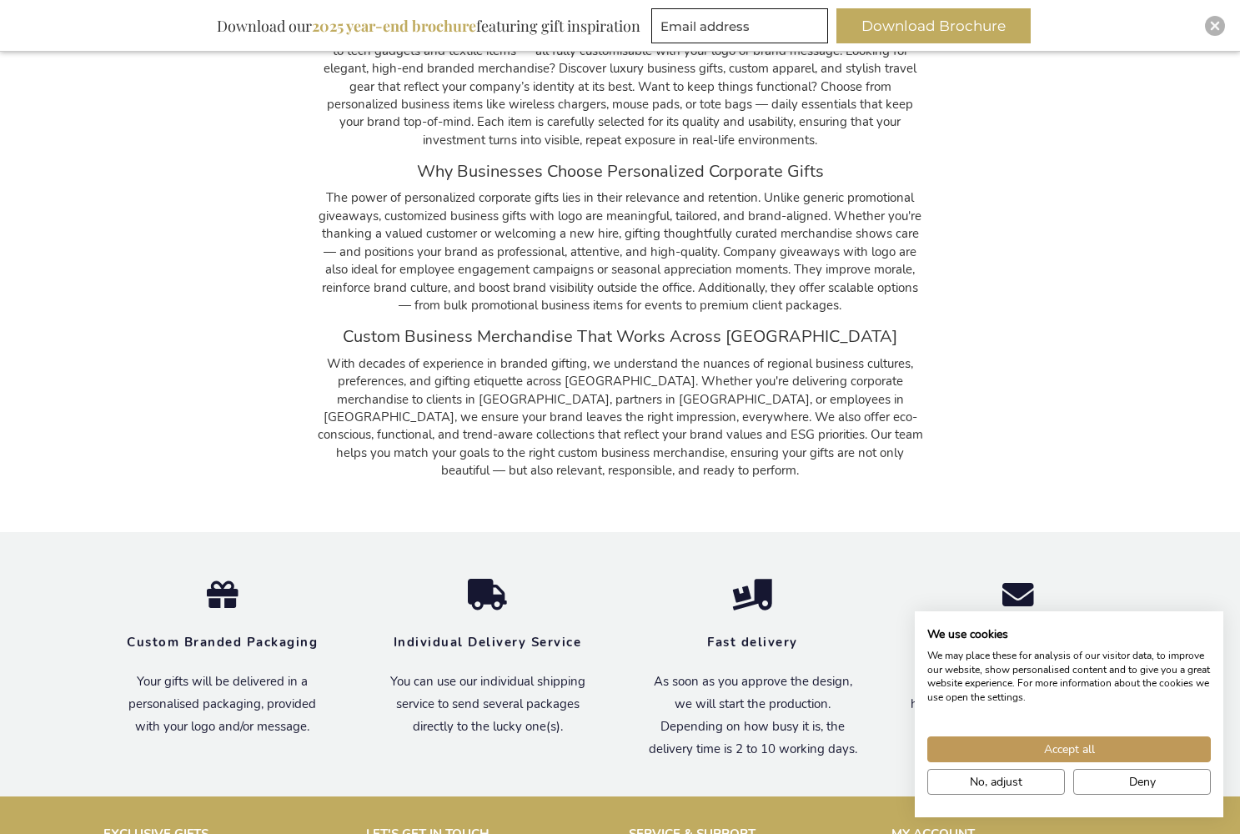
scroll to position [26233, 0]
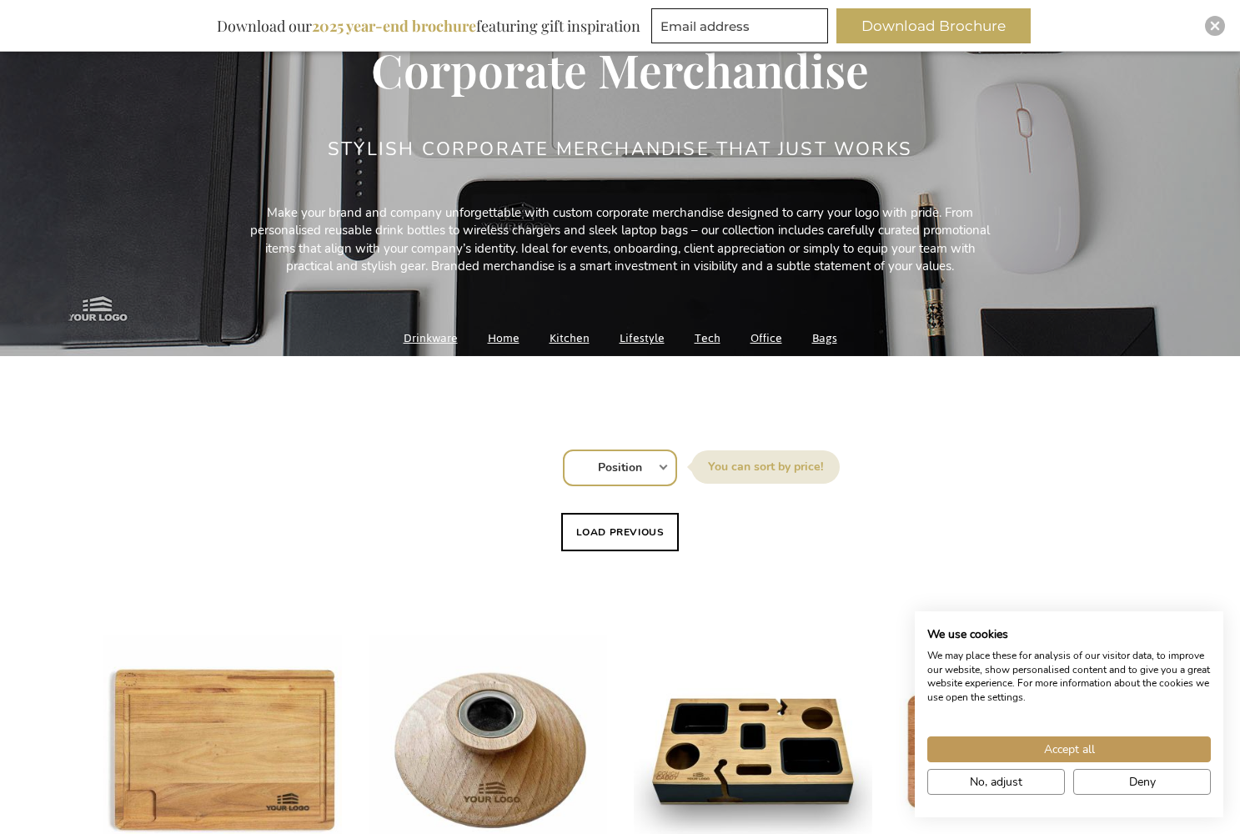
scroll to position [210, 0]
click at [568, 338] on link "Kitchen" at bounding box center [569, 339] width 40 height 23
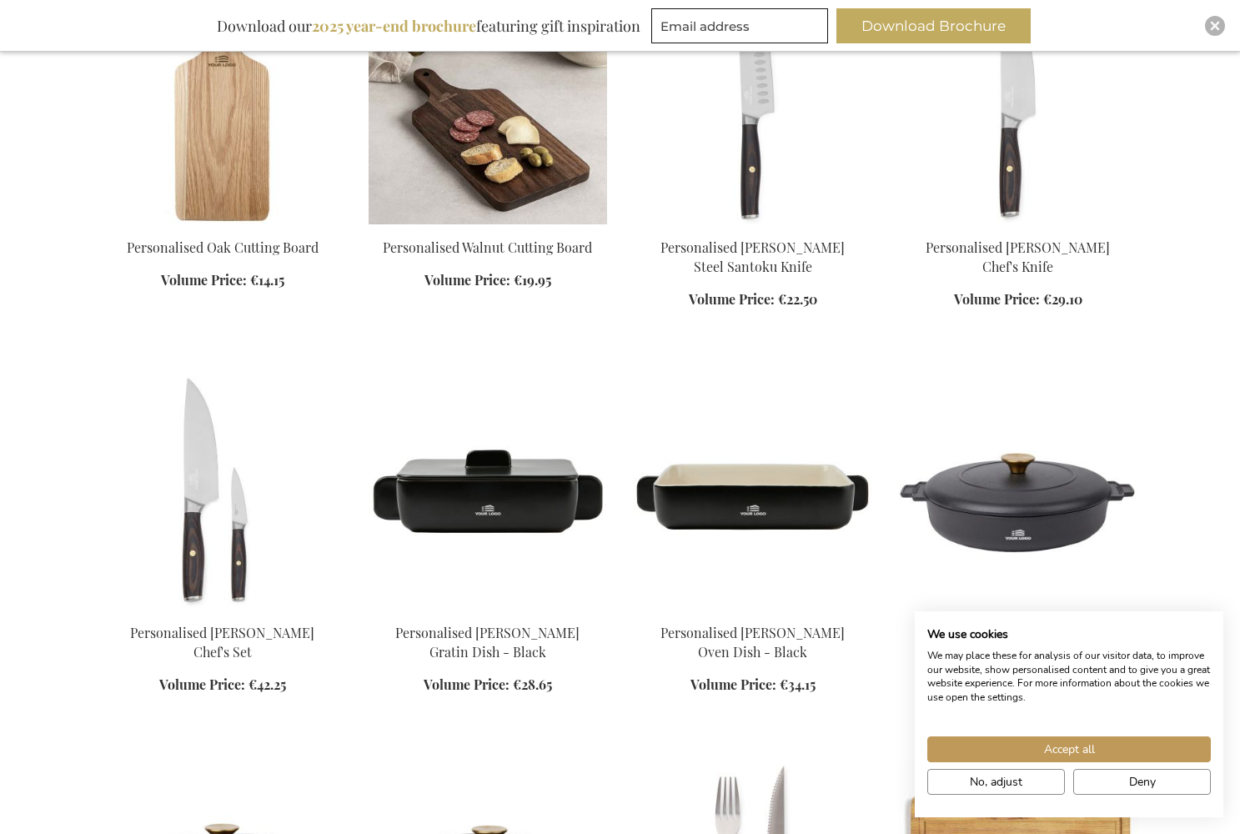
scroll to position [734, 0]
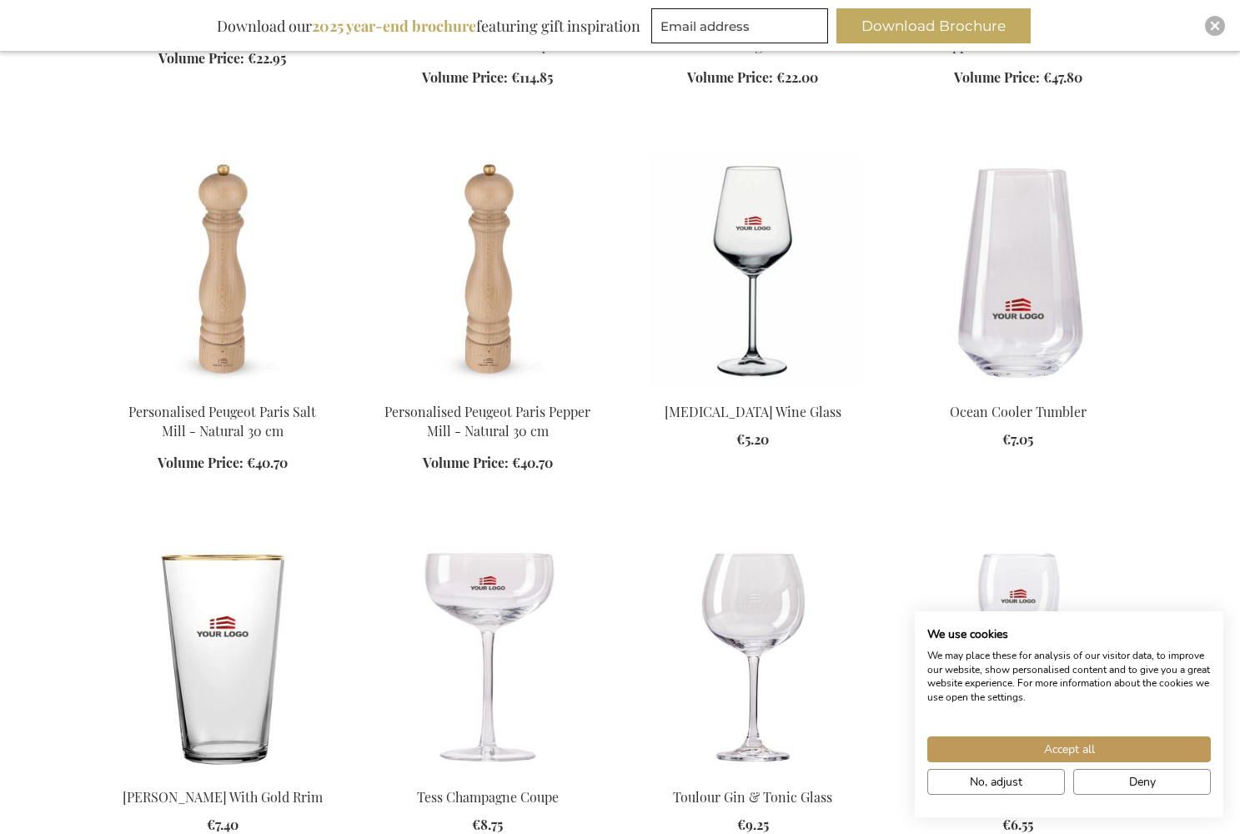
scroll to position [2110, 0]
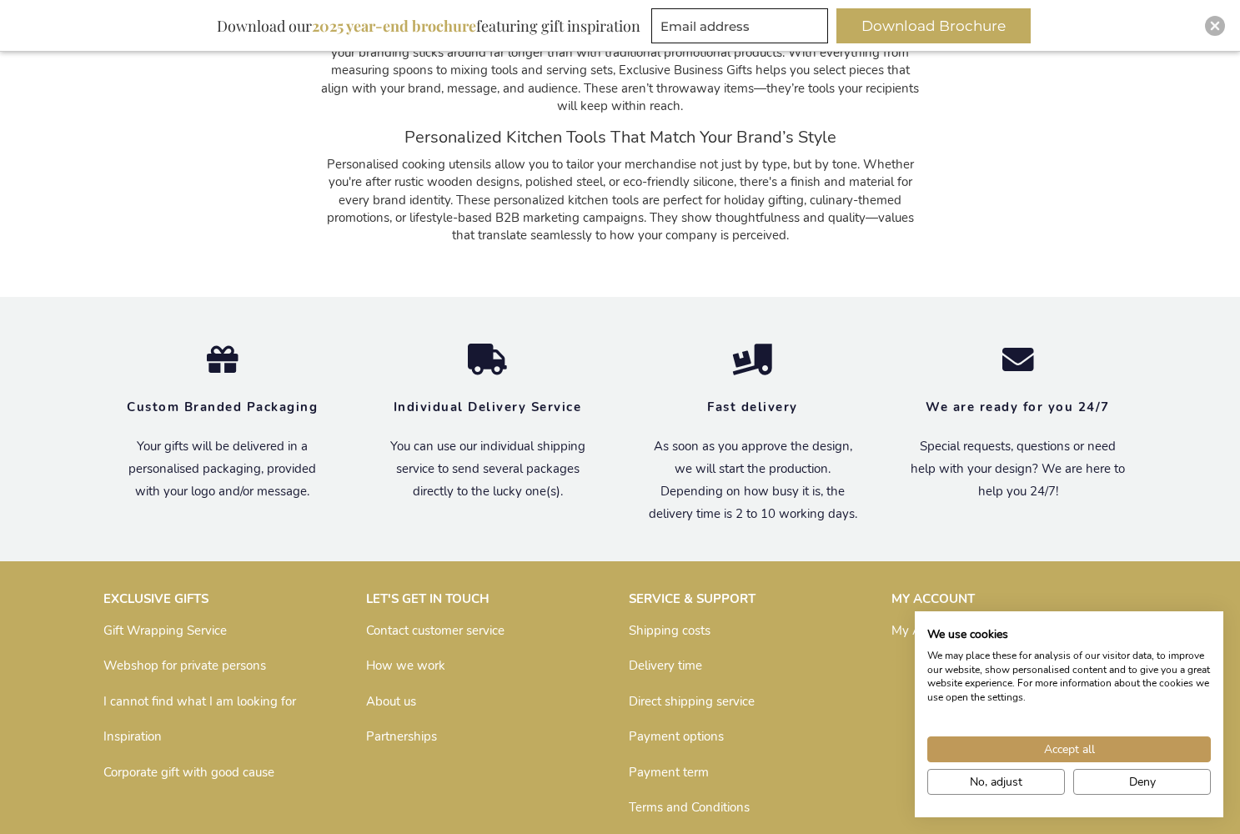
scroll to position [5310, 0]
